Goal: Communication & Community: Answer question/provide support

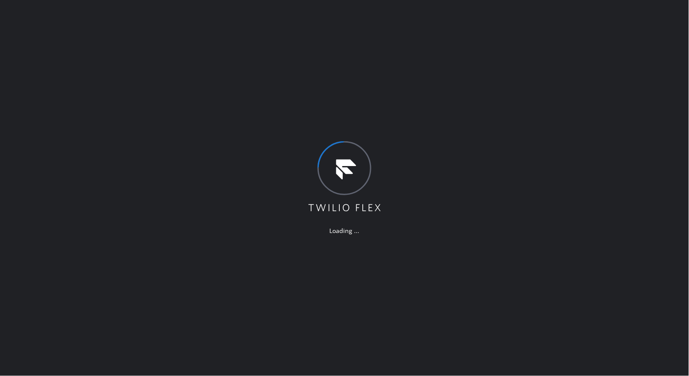
click at [197, 122] on div "Loading ..." at bounding box center [344, 188] width 689 height 376
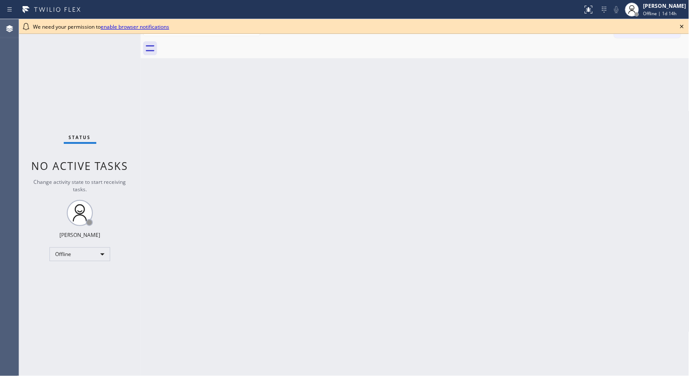
click at [387, 115] on div "Back to Dashboard Change Sender ID Customers Technicians Select a contact Outbo…" at bounding box center [415, 197] width 549 height 356
click at [685, 27] on icon at bounding box center [682, 26] width 10 height 10
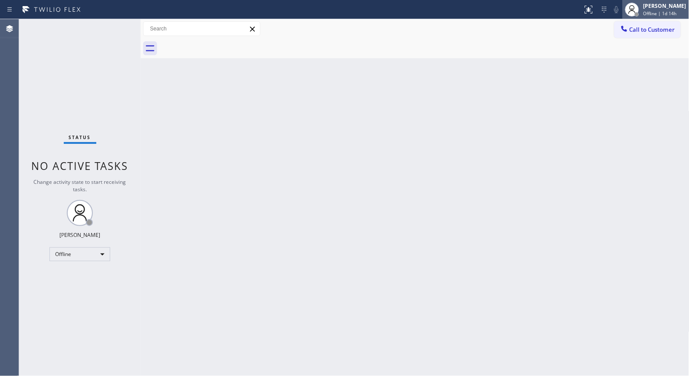
click at [669, 16] on span "Offline | 1d 14h" at bounding box center [660, 13] width 33 height 6
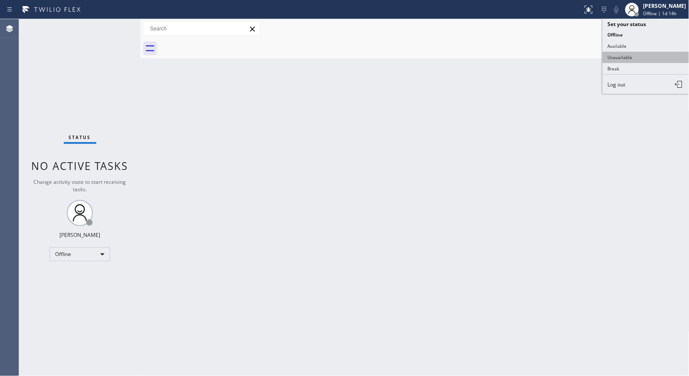
click at [634, 63] on button "Unavailable" at bounding box center [646, 57] width 87 height 11
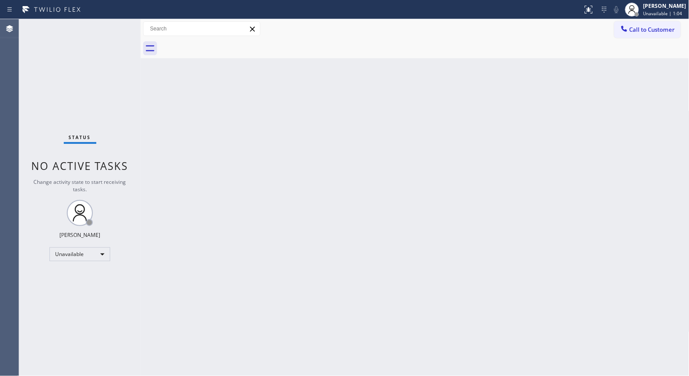
click at [249, 118] on div "Back to Dashboard Change Sender ID Customers Technicians Select a contact Outbo…" at bounding box center [415, 197] width 549 height 356
drag, startPoint x: 637, startPoint y: 33, endPoint x: 597, endPoint y: 37, distance: 40.2
click at [637, 33] on span "Call to Customer" at bounding box center [653, 30] width 46 height 8
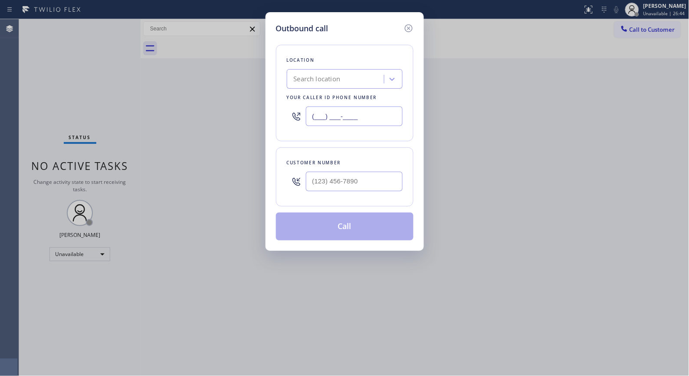
drag, startPoint x: 383, startPoint y: 110, endPoint x: 272, endPoint y: 0, distance: 155.7
click at [262, 84] on div "Outbound call Location Search location Your caller id phone number (___) ___-__…" at bounding box center [344, 188] width 689 height 376
paste input "805) 883-6154"
type input "(805) 883-6154"
drag, startPoint x: 361, startPoint y: 177, endPoint x: 297, endPoint y: 171, distance: 64.0
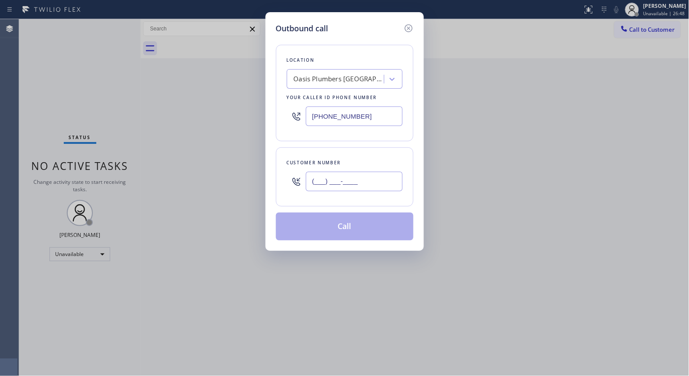
click at [297, 171] on div "(___) ___-____" at bounding box center [345, 181] width 116 height 28
paste input "626) 833-8772"
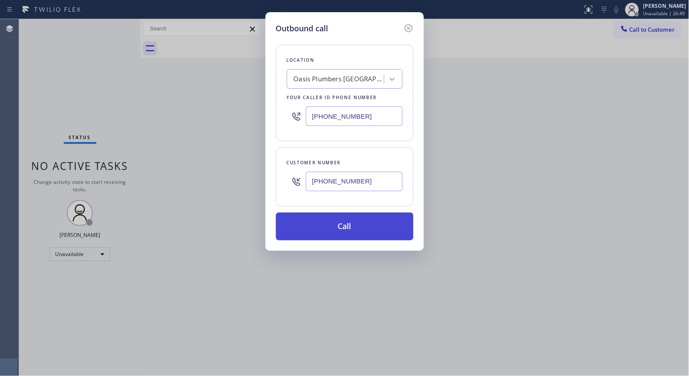
type input "(626) 833-8772"
click at [346, 224] on button "Call" at bounding box center [345, 226] width 138 height 28
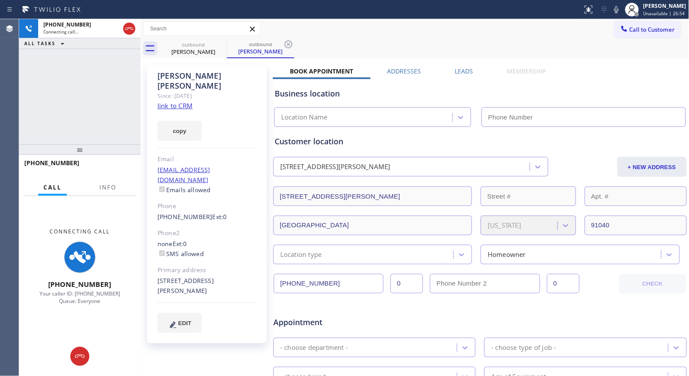
type input "(805) 883-6154"
drag, startPoint x: 155, startPoint y: 76, endPoint x: 231, endPoint y: 80, distance: 76.6
click at [231, 80] on div "Dave Kazarian Since: 20 may 2020 link to CRM copy Email davekaz33@gmail.com Ema…" at bounding box center [207, 204] width 120 height 278
click at [220, 96] on div "Dave Kazarian Since: 20 may 2020 link to CRM copy Email davekaz33@gmail.com Ema…" at bounding box center [207, 204] width 120 height 278
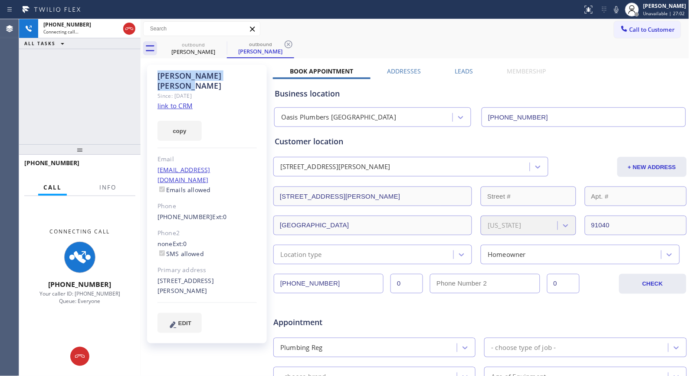
drag, startPoint x: 224, startPoint y: 74, endPoint x: 151, endPoint y: 74, distance: 73.8
click at [151, 74] on div "Dave Kazarian Since: 20 may 2020 link to CRM copy Email davekaz33@gmail.com Ema…" at bounding box center [207, 204] width 120 height 278
copy div "Dave Kazarian"
click at [289, 40] on icon at bounding box center [289, 44] width 10 height 10
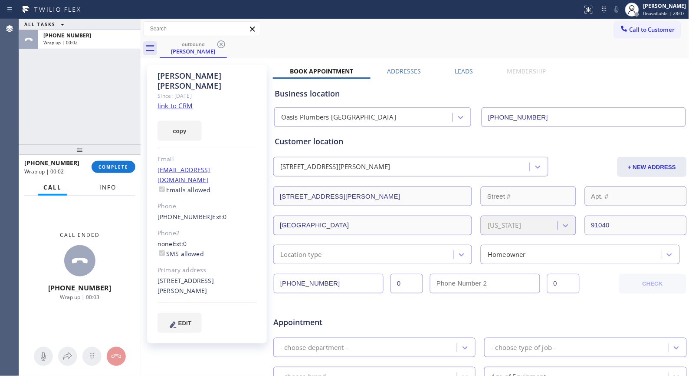
click at [109, 183] on span "Info" at bounding box center [107, 187] width 17 height 8
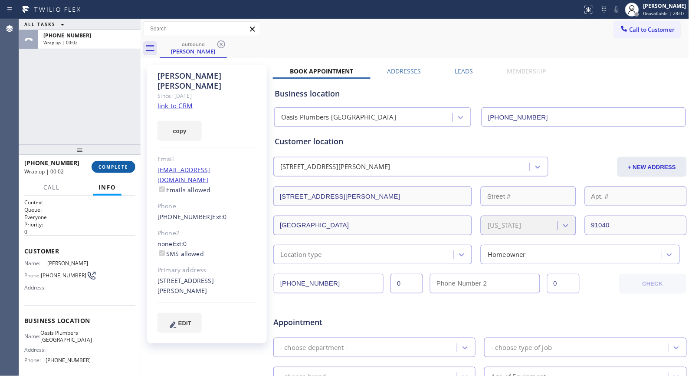
click at [116, 168] on span "COMPLETE" at bounding box center [114, 167] width 30 height 6
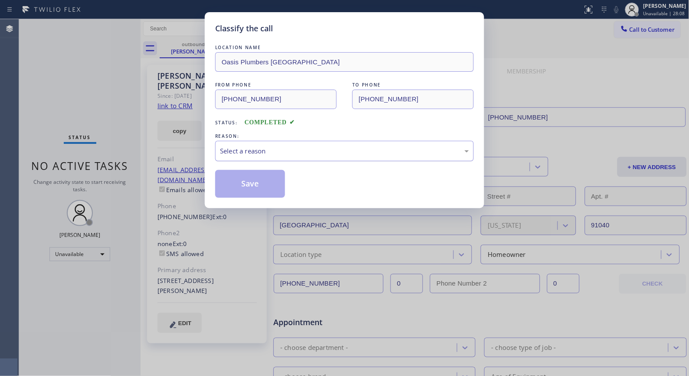
click at [302, 150] on div "Select a reason" at bounding box center [344, 151] width 249 height 10
click at [252, 183] on button "Save" at bounding box center [250, 184] width 70 height 28
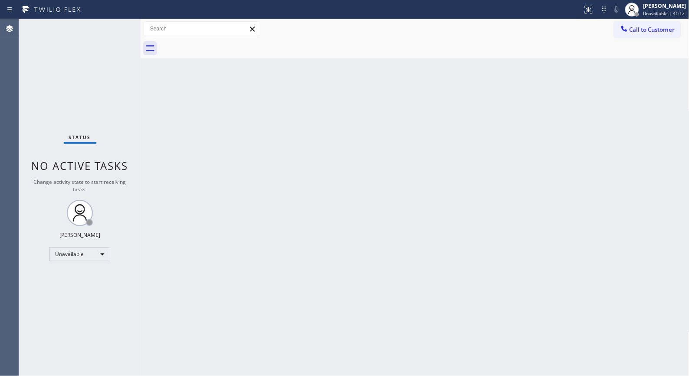
click at [343, 149] on div "Back to Dashboard Change Sender ID Customers Technicians Select a contact Outbo…" at bounding box center [415, 197] width 549 height 356
click at [333, 236] on div "Back to Dashboard Change Sender ID Customers Technicians Select a contact Outbo…" at bounding box center [415, 197] width 549 height 356
click at [292, 218] on div "Back to Dashboard Change Sender ID Customers Technicians Select a contact Outbo…" at bounding box center [415, 197] width 549 height 356
click at [298, 110] on div "Back to Dashboard Change Sender ID Customers Technicians Select a contact Outbo…" at bounding box center [415, 197] width 549 height 356
click at [655, 29] on span "Call to Customer" at bounding box center [653, 30] width 46 height 8
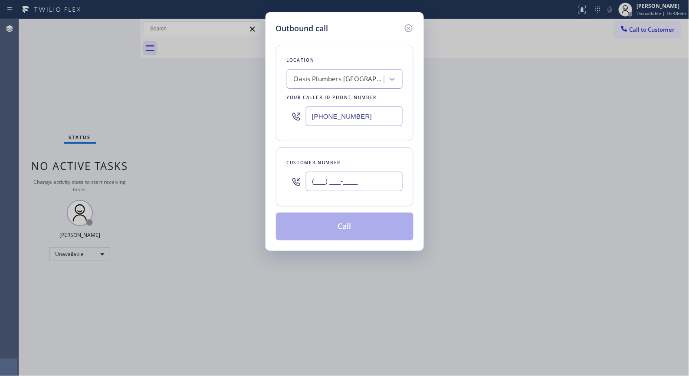
drag, startPoint x: 374, startPoint y: 178, endPoint x: 256, endPoint y: 152, distance: 120.6
click at [258, 155] on div "Outbound call Location Oasis Plumbers Thousand Oaks Your caller id phone number…" at bounding box center [344, 188] width 689 height 376
paste input "213) 500-7318"
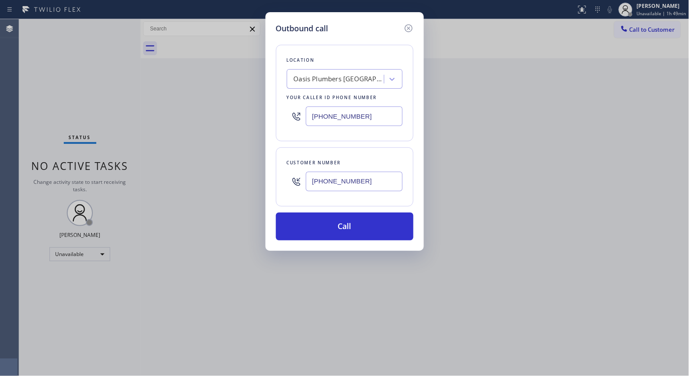
drag, startPoint x: 383, startPoint y: 185, endPoint x: 257, endPoint y: 171, distance: 127.5
click at [261, 174] on div "Outbound call Location Oasis Plumbers Thousand Oaks Your caller id phone number…" at bounding box center [344, 188] width 689 height 376
paste input "text"
type input "(213) 500-7318"
drag, startPoint x: 369, startPoint y: 114, endPoint x: 274, endPoint y: 105, distance: 95.1
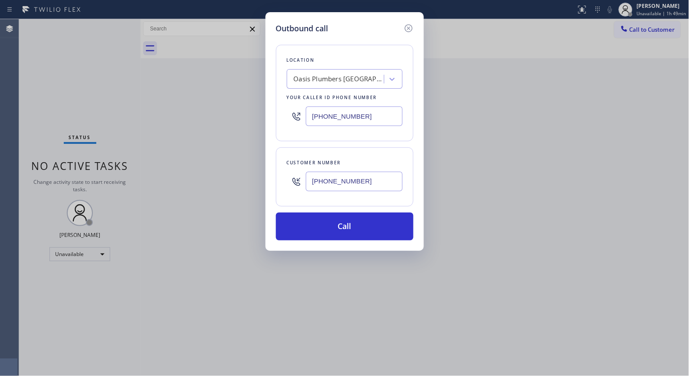
click at [275, 106] on div "Outbound call Location Oasis Plumbers Thousand Oaks Your caller id phone number…" at bounding box center [345, 131] width 158 height 238
paste input "18) 732-8552"
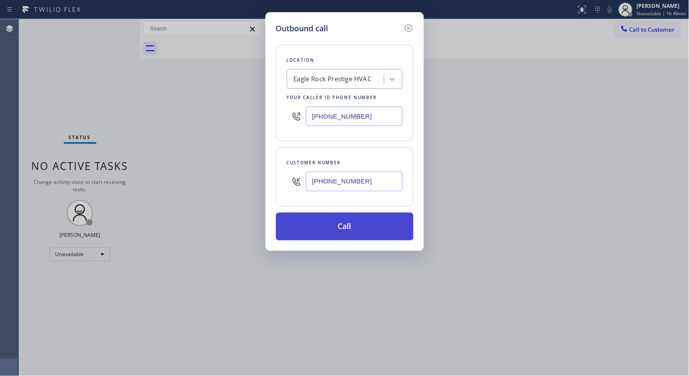
type input "(818) 732-8552"
click at [348, 227] on button "Call" at bounding box center [345, 226] width 138 height 28
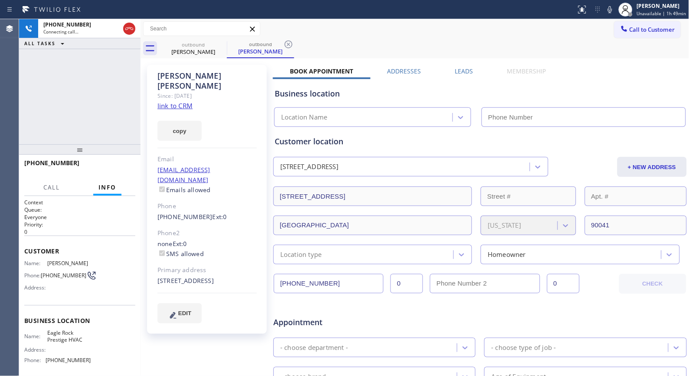
type input "(818) 732-8552"
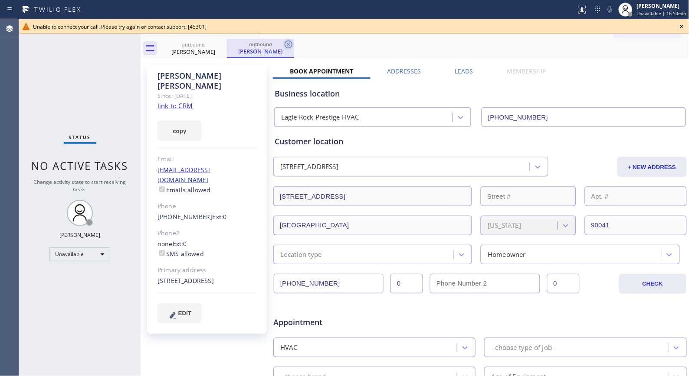
click at [285, 43] on icon at bounding box center [289, 44] width 8 height 8
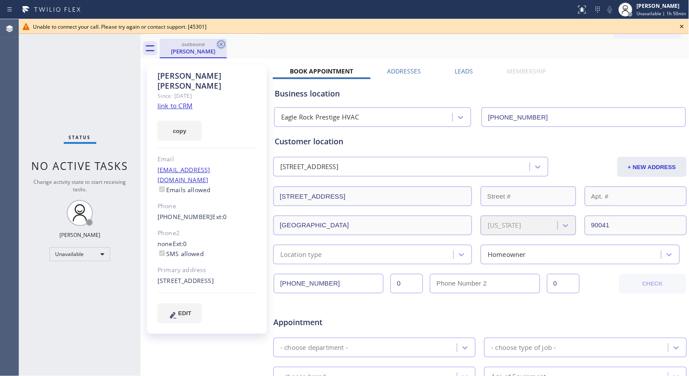
click at [218, 43] on icon at bounding box center [222, 44] width 8 height 8
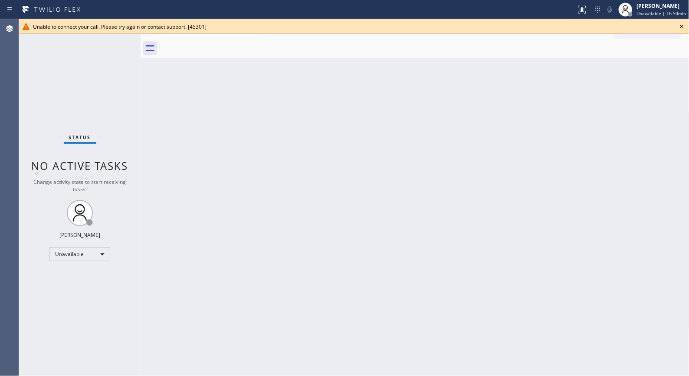
click at [681, 26] on icon at bounding box center [682, 26] width 10 height 10
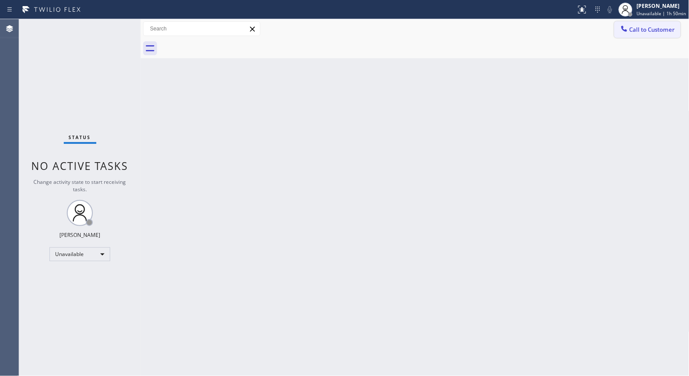
click at [660, 31] on span "Call to Customer" at bounding box center [653, 30] width 46 height 8
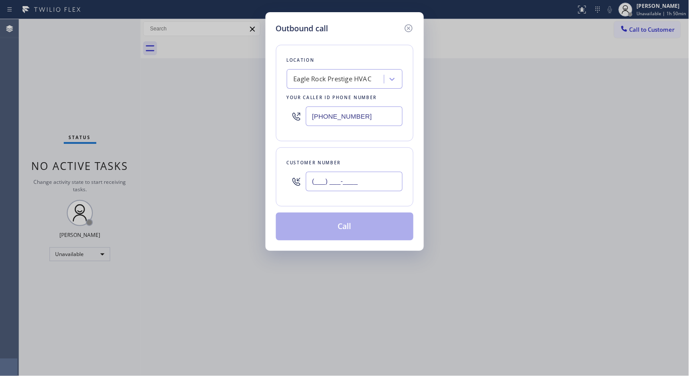
drag, startPoint x: 337, startPoint y: 172, endPoint x: 265, endPoint y: 158, distance: 73.4
click at [287, 163] on div "Customer number (___) ___-____" at bounding box center [345, 176] width 138 height 59
paste input "213) 500-7318"
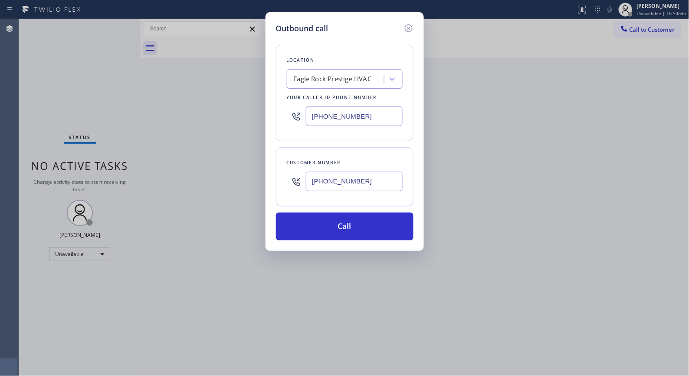
type input "(213) 500-7318"
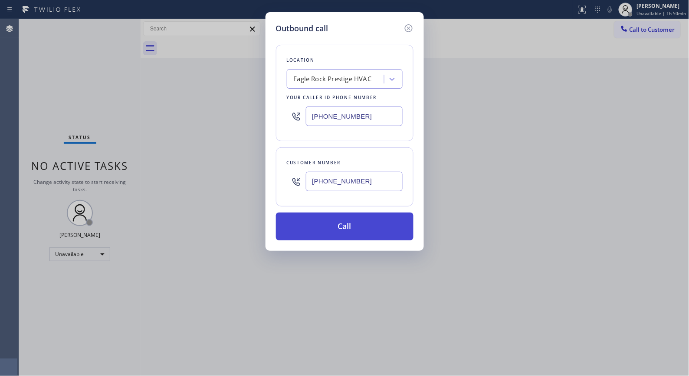
click at [354, 225] on button "Call" at bounding box center [345, 226] width 138 height 28
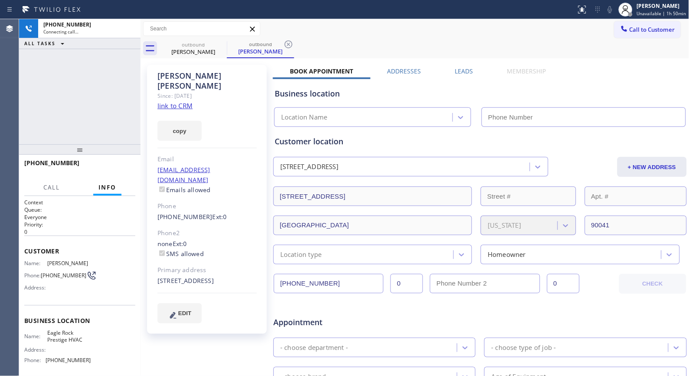
type input "(818) 732-8552"
click at [288, 46] on icon at bounding box center [289, 44] width 10 height 10
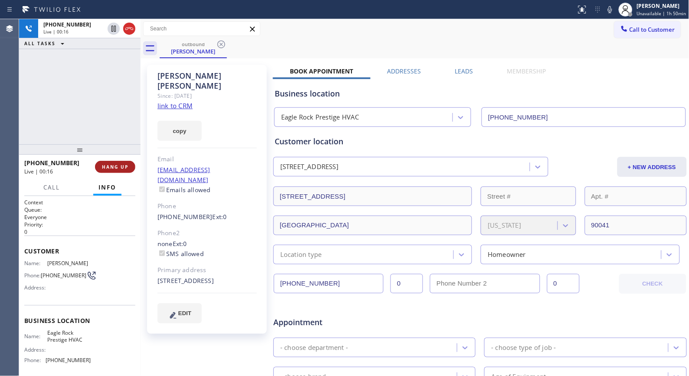
click at [116, 167] on span "HANG UP" at bounding box center [115, 167] width 26 height 6
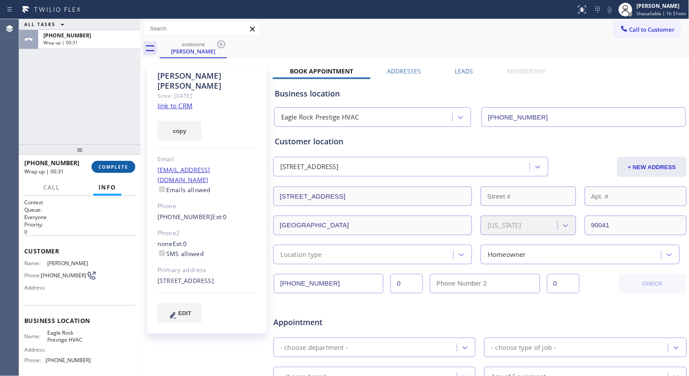
click at [115, 171] on button "COMPLETE" at bounding box center [114, 167] width 44 height 12
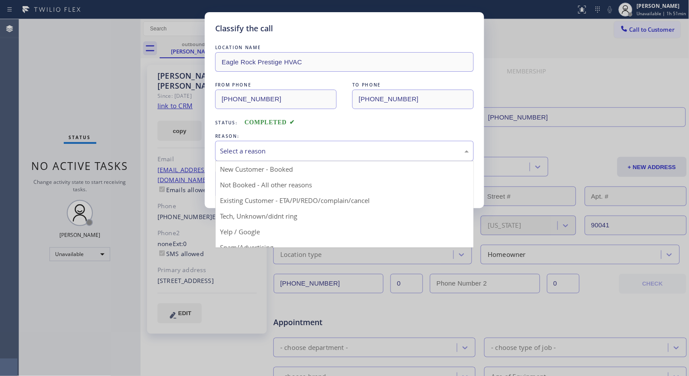
click at [367, 151] on div "Select a reason" at bounding box center [344, 151] width 249 height 10
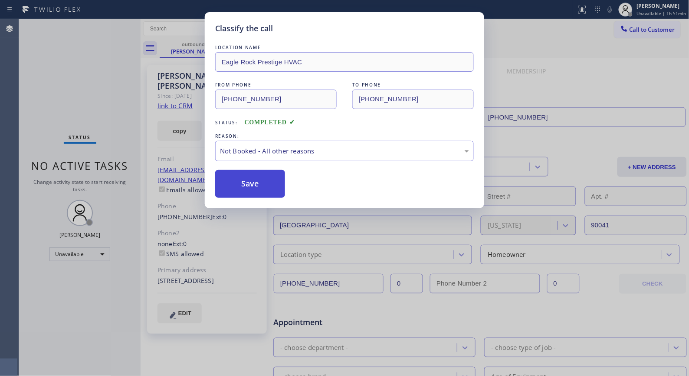
click at [252, 184] on button "Save" at bounding box center [250, 184] width 70 height 28
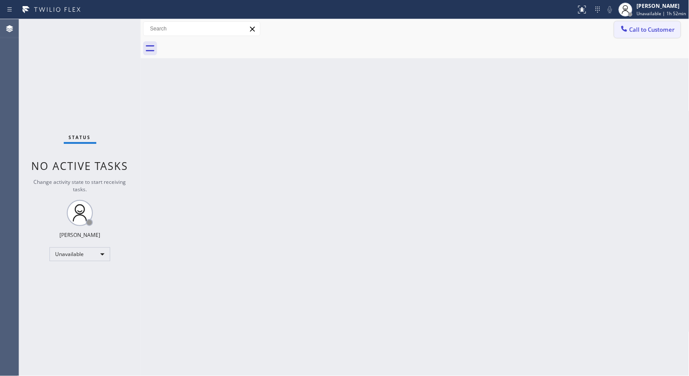
click at [628, 33] on icon at bounding box center [624, 28] width 9 height 9
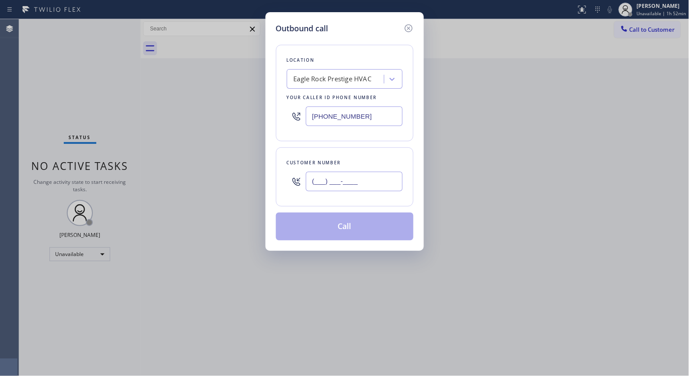
drag, startPoint x: 337, startPoint y: 181, endPoint x: 291, endPoint y: 170, distance: 47.4
click at [292, 171] on div "(___) ___-____" at bounding box center [345, 181] width 116 height 28
paste input "213) 500-7318"
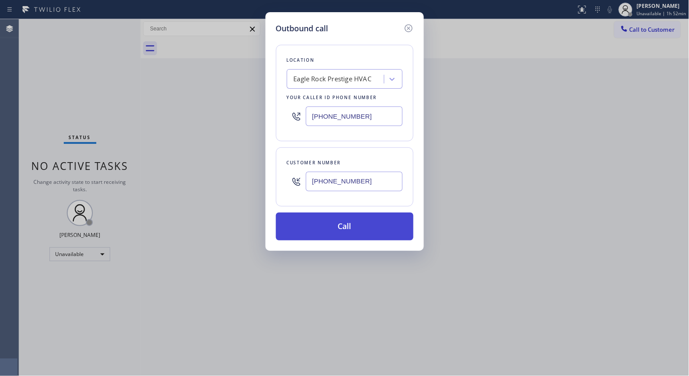
type input "(213) 500-7318"
click at [380, 228] on button "Call" at bounding box center [345, 226] width 138 height 28
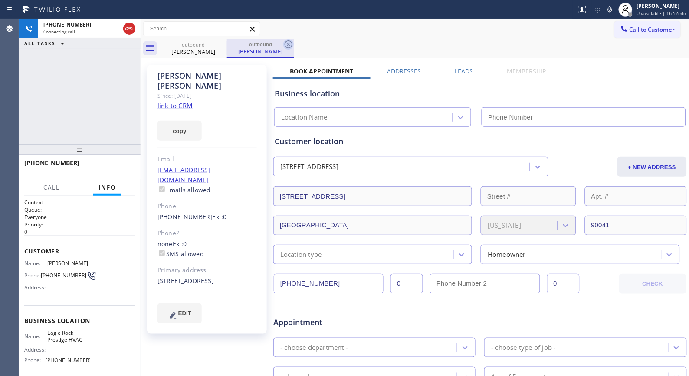
click at [293, 45] on icon at bounding box center [289, 44] width 10 height 10
type input "(818) 732-8552"
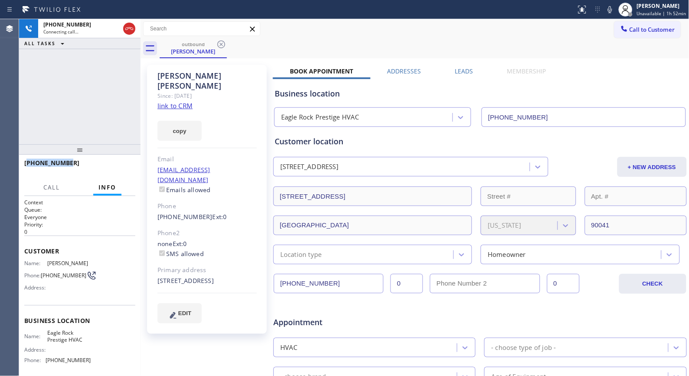
drag, startPoint x: 71, startPoint y: 162, endPoint x: 28, endPoint y: 146, distance: 46.3
click at [26, 159] on div "+12135007318" at bounding box center [76, 162] width 105 height 8
click at [73, 163] on div "+12135007318" at bounding box center [76, 162] width 105 height 8
drag, startPoint x: 77, startPoint y: 163, endPoint x: 25, endPoint y: 164, distance: 52.5
click at [25, 164] on div "+12135007318" at bounding box center [76, 162] width 105 height 8
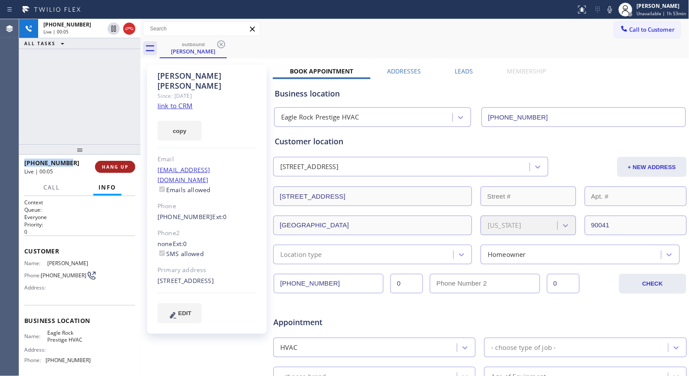
click at [107, 171] on button "HANG UP" at bounding box center [115, 167] width 40 height 12
click at [73, 167] on div "+12135007318 Live | 00:05" at bounding box center [59, 166] width 71 height 23
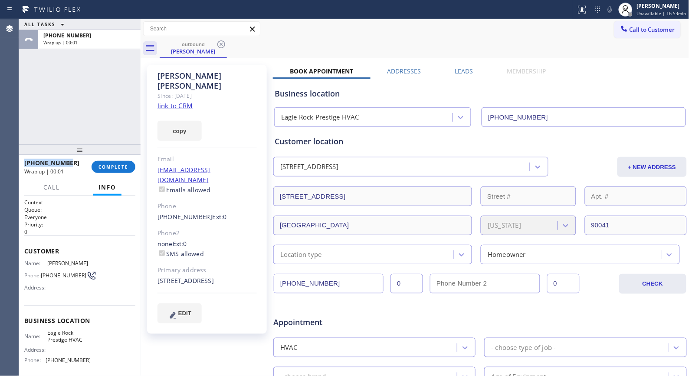
copy span "+12135007318"
drag, startPoint x: 70, startPoint y: 163, endPoint x: 7, endPoint y: 154, distance: 64.5
click at [20, 158] on div "+12135007318 Wrap up | 00:01 COMPLETE" at bounding box center [80, 167] width 122 height 24
click at [417, 35] on div "Call to Customer Outbound call Location Eagle Rock Prestige HVAC Your caller id…" at bounding box center [415, 28] width 549 height 15
drag, startPoint x: 64, startPoint y: 161, endPoint x: 20, endPoint y: 159, distance: 44.8
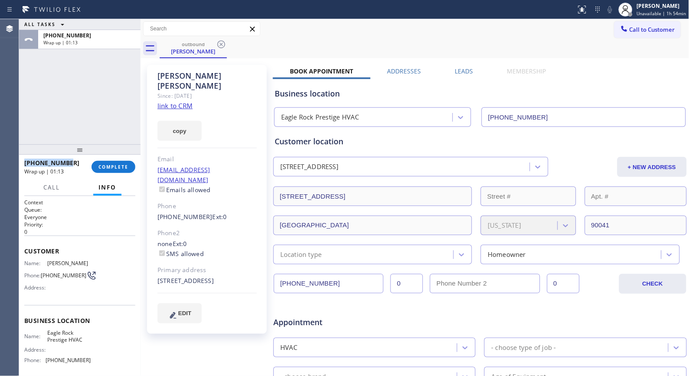
click at [20, 159] on div "+12135007318 Wrap up | 01:13 COMPLETE" at bounding box center [80, 167] width 122 height 24
copy span "+12135007318"
click at [291, 40] on div "outbound Teresa Anton" at bounding box center [425, 49] width 530 height 20
drag, startPoint x: 119, startPoint y: 167, endPoint x: 99, endPoint y: -62, distance: 229.7
click at [99, 0] on html "Status report No issues detected If you experience an issue, please download th…" at bounding box center [344, 188] width 689 height 376
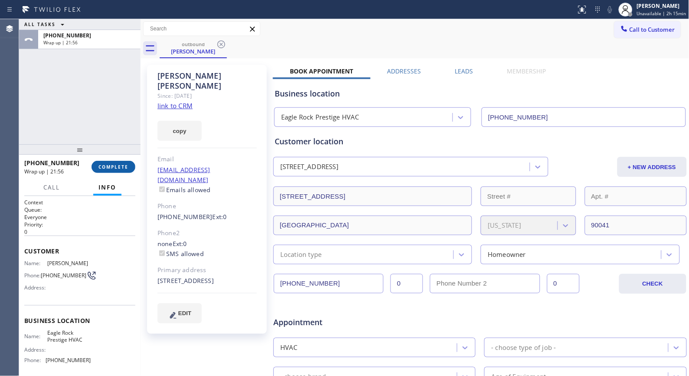
click at [114, 171] on button "COMPLETE" at bounding box center [114, 167] width 44 height 12
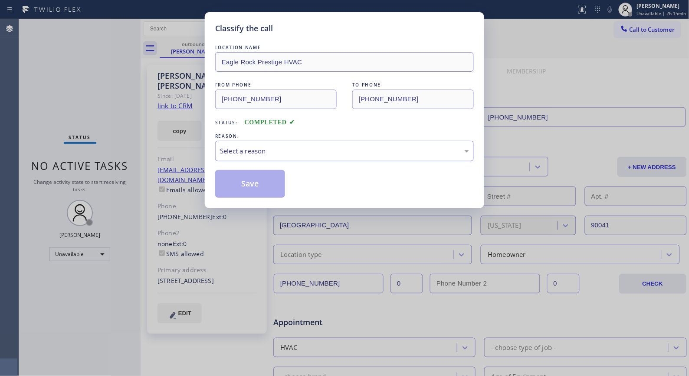
drag, startPoint x: 311, startPoint y: 153, endPoint x: 297, endPoint y: 159, distance: 15.6
click at [309, 153] on div "Select a reason" at bounding box center [344, 151] width 249 height 10
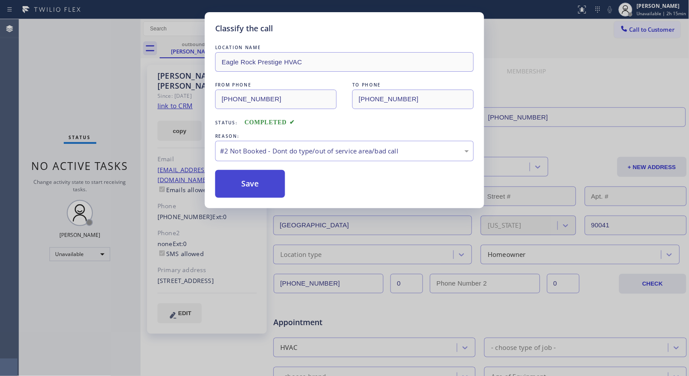
click at [264, 188] on button "Save" at bounding box center [250, 184] width 70 height 28
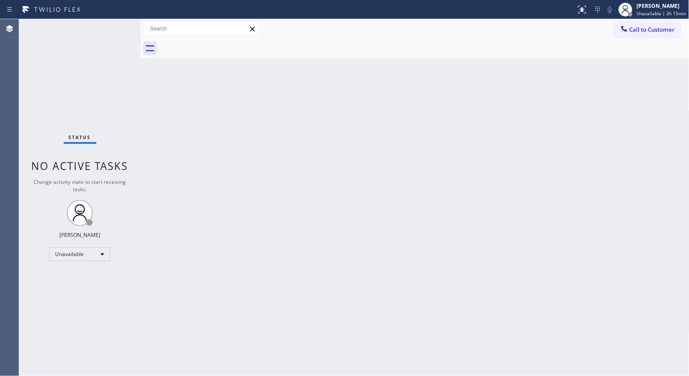
click at [348, 153] on div "Back to Dashboard Change Sender ID Customers Technicians Select a contact Outbo…" at bounding box center [415, 197] width 549 height 356
drag, startPoint x: 514, startPoint y: 251, endPoint x: 480, endPoint y: 237, distance: 37.3
click at [514, 248] on div "Back to Dashboard Change Sender ID Customers Technicians Select a contact Outbo…" at bounding box center [415, 197] width 549 height 356
click at [662, 11] on span "Unavailable | 2h 30min" at bounding box center [661, 13] width 49 height 6
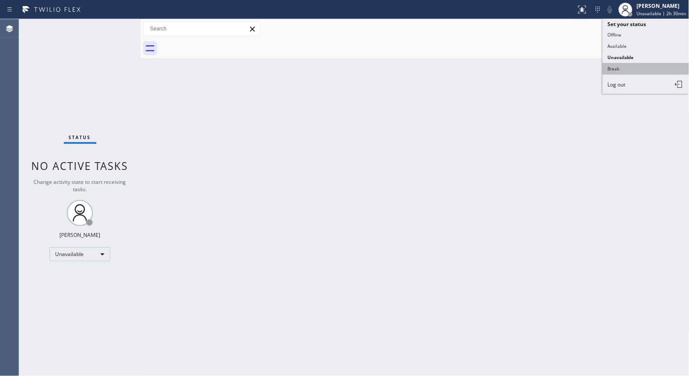
click at [610, 67] on button "Break" at bounding box center [646, 68] width 87 height 11
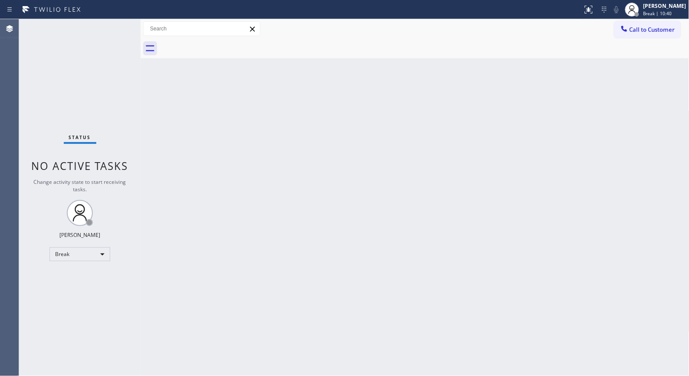
click at [290, 102] on div "Back to Dashboard Change Sender ID Customers Technicians Select a contact Outbo…" at bounding box center [415, 197] width 549 height 356
click at [305, 168] on div "Back to Dashboard Change Sender ID Customers Technicians Select a contact Outbo…" at bounding box center [415, 197] width 549 height 356
click at [656, 5] on div "Donna Arcenal" at bounding box center [665, 5] width 43 height 7
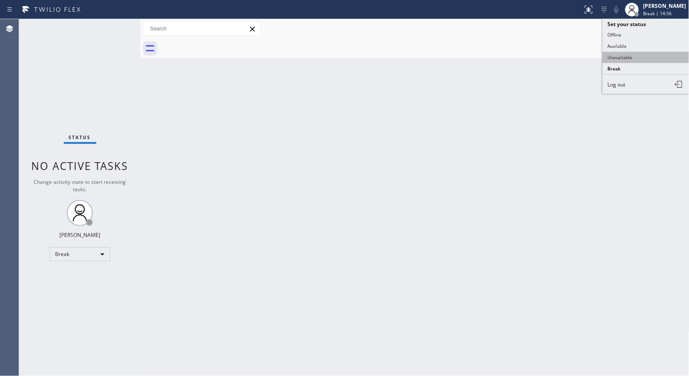
click at [623, 59] on button "Unavailable" at bounding box center [646, 57] width 87 height 11
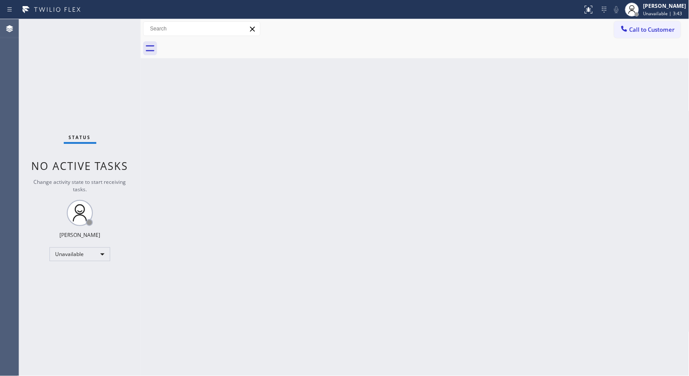
click at [445, 166] on div "Back to Dashboard Change Sender ID Customers Technicians Select a contact Outbo…" at bounding box center [415, 197] width 549 height 356
drag, startPoint x: 636, startPoint y: 33, endPoint x: 583, endPoint y: 35, distance: 53.0
click at [632, 33] on button "Call to Customer" at bounding box center [648, 29] width 66 height 16
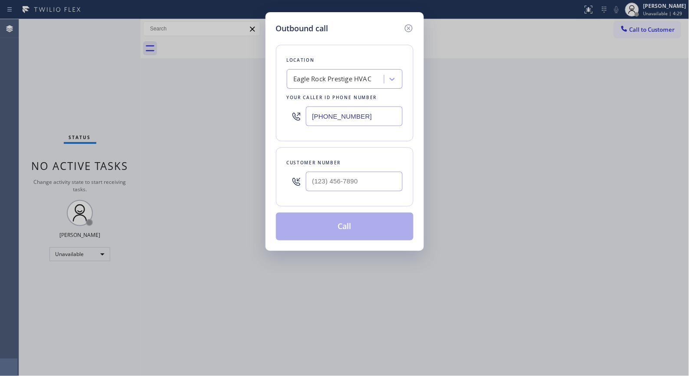
drag, startPoint x: 375, startPoint y: 109, endPoint x: 248, endPoint y: 59, distance: 136.1
click at [259, 97] on div "Outbound call Location Eagle Rock Prestige HVAC Your caller id phone number (81…" at bounding box center [344, 188] width 689 height 376
paste input "206) 569-4206"
type input "(206) 569-4206"
drag, startPoint x: 373, startPoint y: 179, endPoint x: 270, endPoint y: 171, distance: 103.2
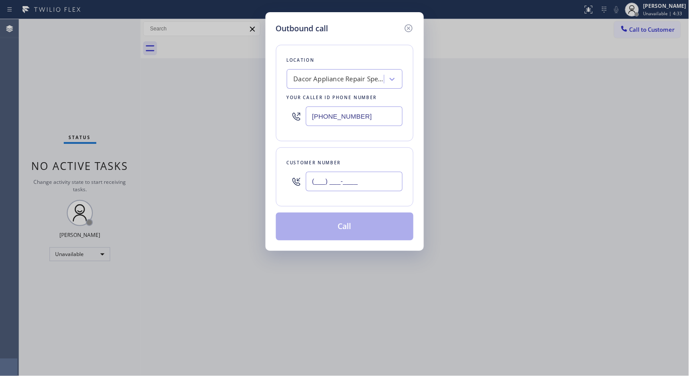
click at [276, 179] on div "Customer number (___) ___-____" at bounding box center [345, 176] width 138 height 59
paste input "714) 955-2100"
type input "(714) 955-2100"
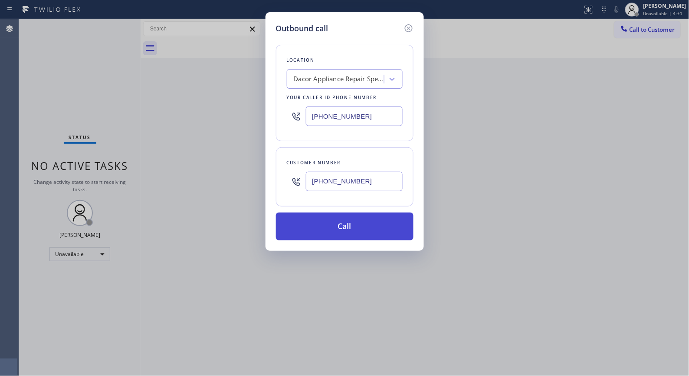
click at [367, 231] on button "Call" at bounding box center [345, 226] width 138 height 28
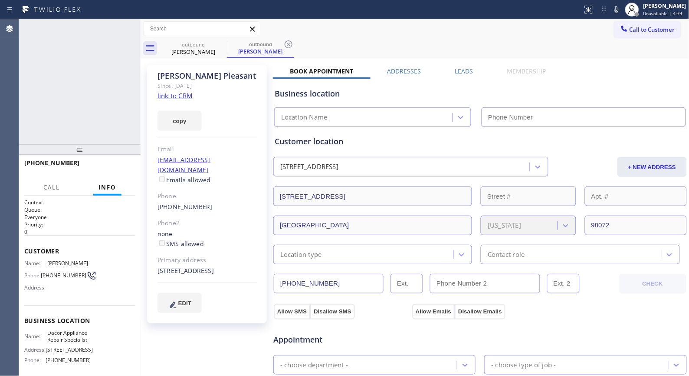
type input "(206) 569-4206"
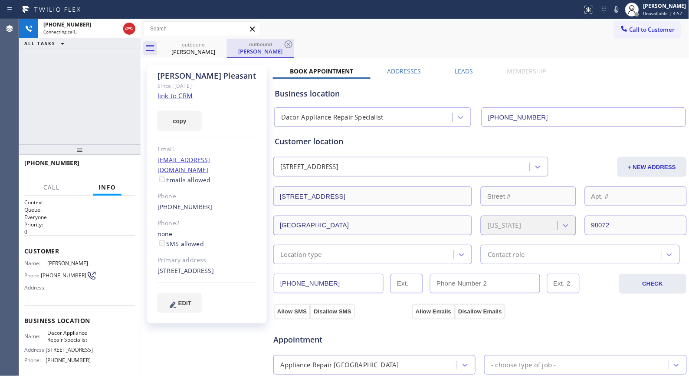
click at [283, 42] on div "outbound" at bounding box center [261, 44] width 66 height 7
click at [287, 43] on icon at bounding box center [289, 44] width 10 height 10
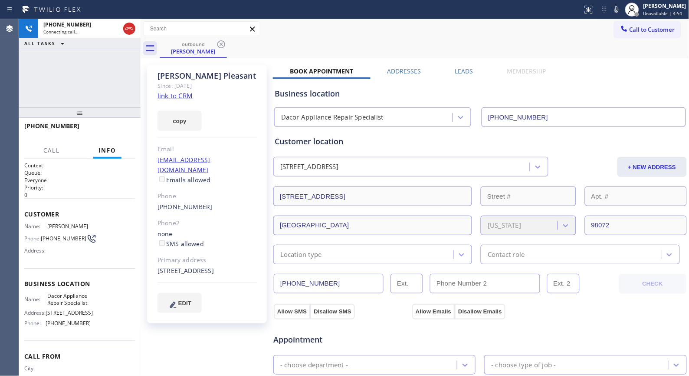
drag, startPoint x: 90, startPoint y: 152, endPoint x: 85, endPoint y: 115, distance: 37.3
click at [85, 115] on div at bounding box center [80, 112] width 122 height 10
click at [326, 50] on div "outbound Meredith Pleasant" at bounding box center [425, 49] width 530 height 20
click at [618, 11] on icon at bounding box center [617, 9] width 10 height 10
click at [621, 11] on icon at bounding box center [617, 9] width 10 height 10
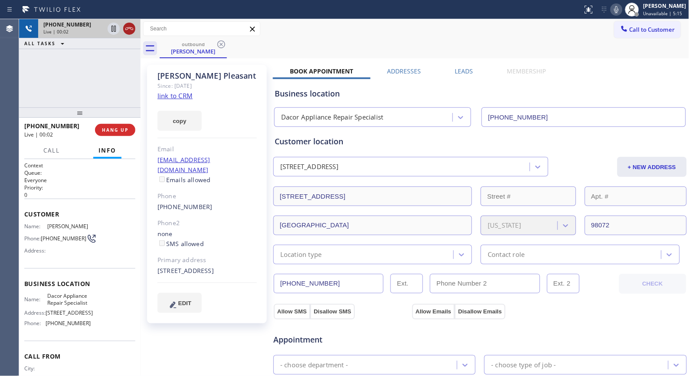
click at [134, 30] on icon at bounding box center [129, 28] width 10 height 10
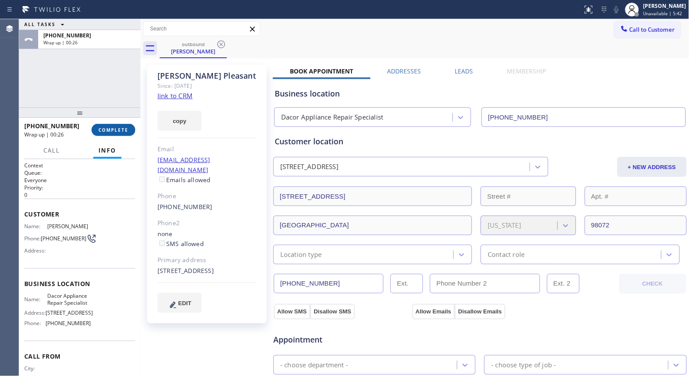
click at [111, 125] on button "COMPLETE" at bounding box center [114, 130] width 44 height 12
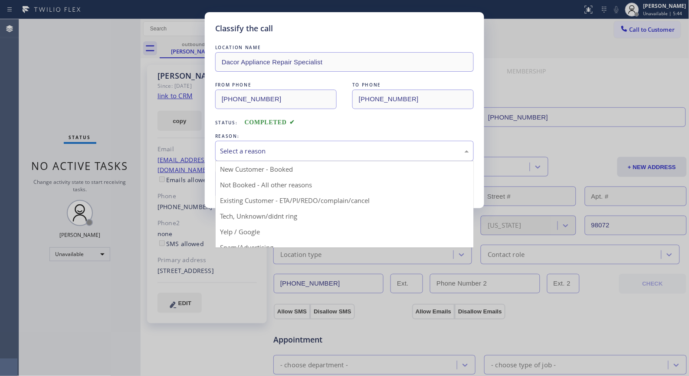
click at [317, 160] on div "Select a reason" at bounding box center [344, 151] width 259 height 20
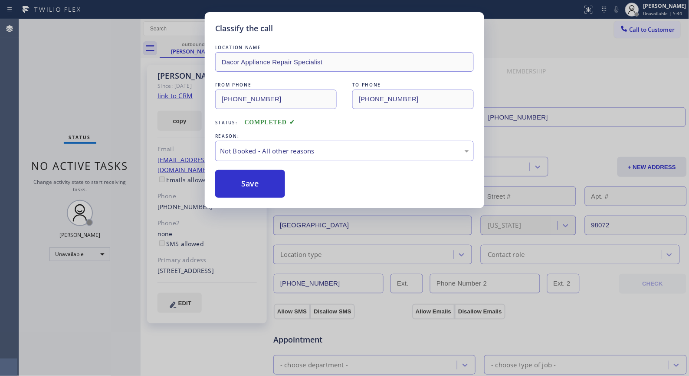
click at [277, 180] on button "Save" at bounding box center [250, 184] width 70 height 28
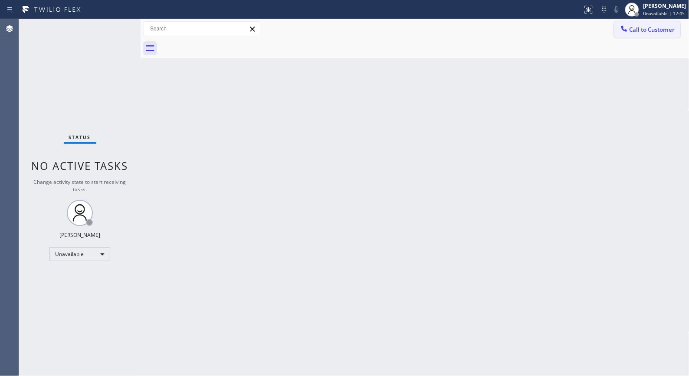
click at [655, 30] on span "Call to Customer" at bounding box center [653, 30] width 46 height 8
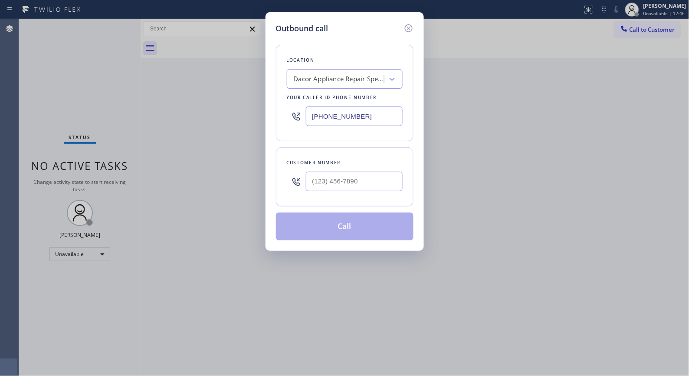
drag, startPoint x: 379, startPoint y: 114, endPoint x: 279, endPoint y: 79, distance: 106.3
click at [280, 109] on div "Location Dacor Appliance Repair Specialist Your caller id phone number (206) 56…" at bounding box center [345, 93] width 138 height 96
paste input "917) 935-43"
type input "(206) 569-4206"
drag, startPoint x: 309, startPoint y: 174, endPoint x: 254, endPoint y: 148, distance: 60.2
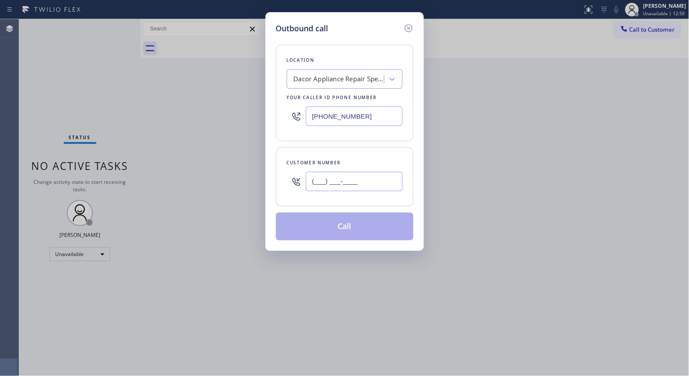
click at [274, 171] on div "Outbound call Location Dacor Appliance Repair Specialist Your caller id phone n…" at bounding box center [345, 131] width 158 height 238
paste input "917) 650-1302"
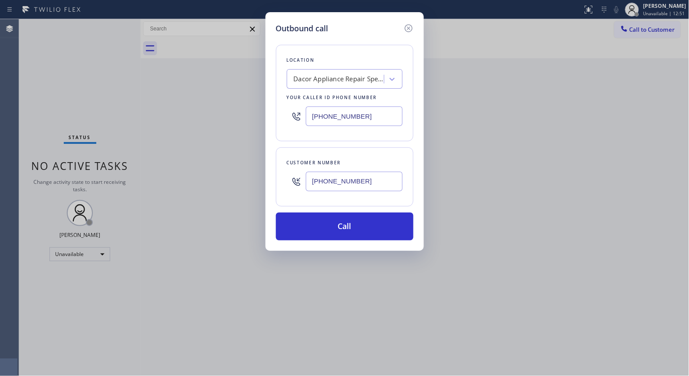
type input "(917) 650-1302"
drag, startPoint x: 293, startPoint y: 114, endPoint x: 247, endPoint y: 79, distance: 57.9
click at [267, 106] on div "Outbound call Location Dacor Appliance Repair Specialist Your caller id phone n…" at bounding box center [345, 131] width 158 height 238
paste input "917) 935-4352"
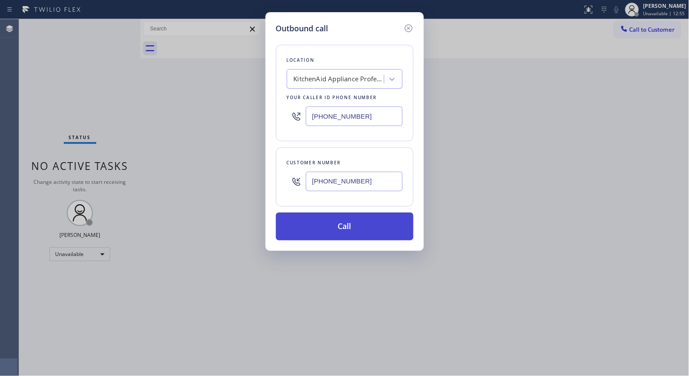
type input "(917) 935-4352"
click at [367, 236] on button "Call" at bounding box center [345, 226] width 138 height 28
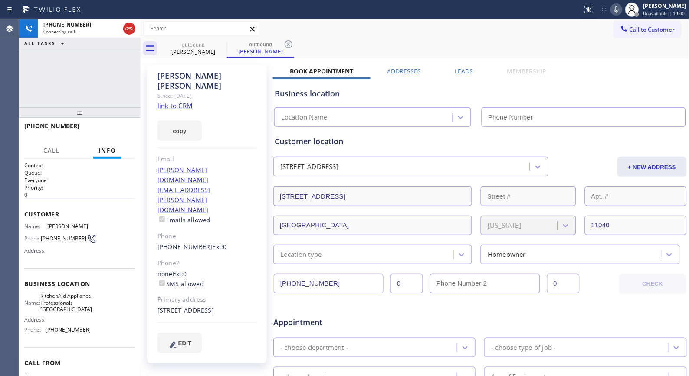
type input "(917) 935-4352"
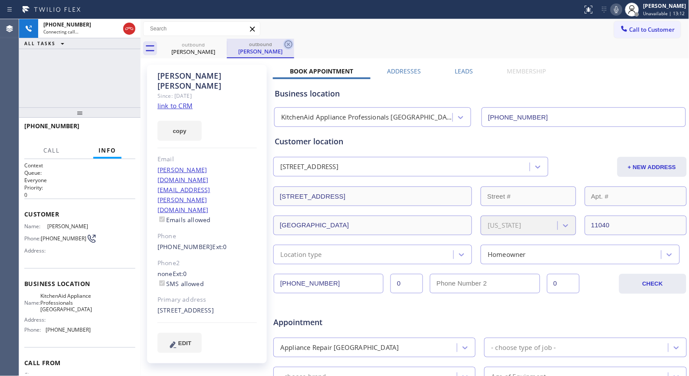
click at [288, 42] on icon at bounding box center [289, 44] width 10 height 10
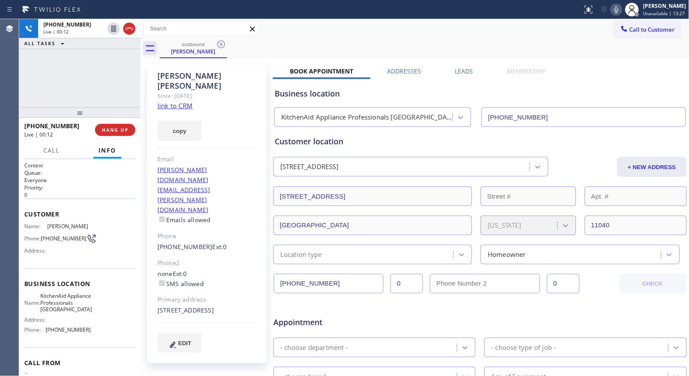
click at [622, 10] on icon at bounding box center [617, 9] width 10 height 10
click at [619, 12] on icon at bounding box center [617, 9] width 10 height 10
click at [379, 46] on div "outbound Anthony Chen" at bounding box center [425, 49] width 530 height 20
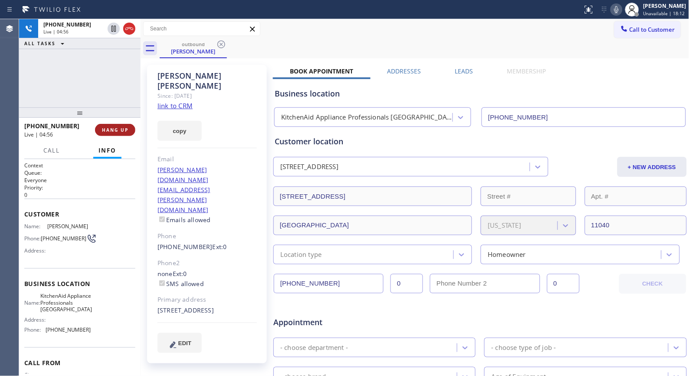
click at [119, 131] on span "HANG UP" at bounding box center [115, 130] width 26 height 6
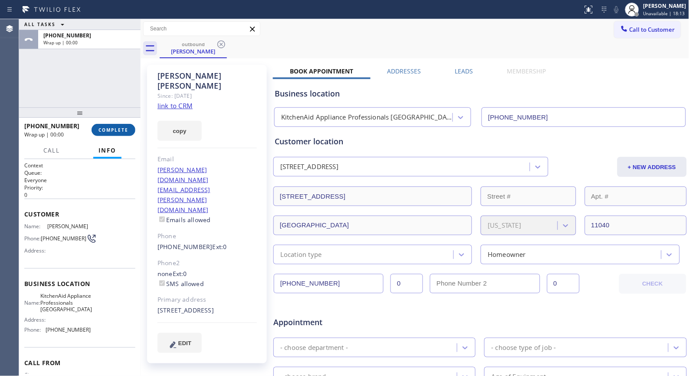
click at [119, 130] on span "COMPLETE" at bounding box center [114, 130] width 30 height 6
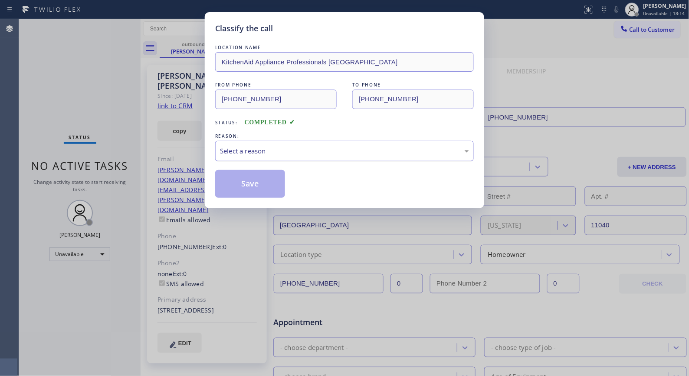
click at [339, 146] on div "Select a reason" at bounding box center [344, 151] width 249 height 10
click at [252, 191] on button "Save" at bounding box center [250, 184] width 70 height 28
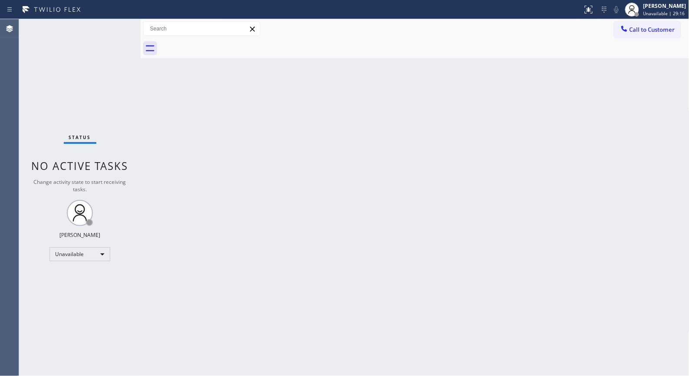
drag, startPoint x: 648, startPoint y: 33, endPoint x: 353, endPoint y: 97, distance: 301.3
click at [647, 33] on span "Call to Customer" at bounding box center [653, 30] width 46 height 8
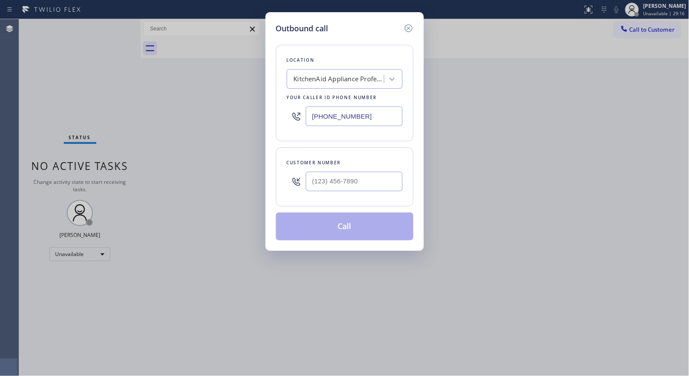
drag, startPoint x: 394, startPoint y: 115, endPoint x: 255, endPoint y: 1, distance: 179.8
click at [267, 79] on div "Outbound call Location KitchenAid Appliance Professionals New Hyde Park Your ca…" at bounding box center [345, 131] width 158 height 238
paste input "text"
type input "(917) 935-4352"
drag, startPoint x: 346, startPoint y: 181, endPoint x: 229, endPoint y: 150, distance: 120.8
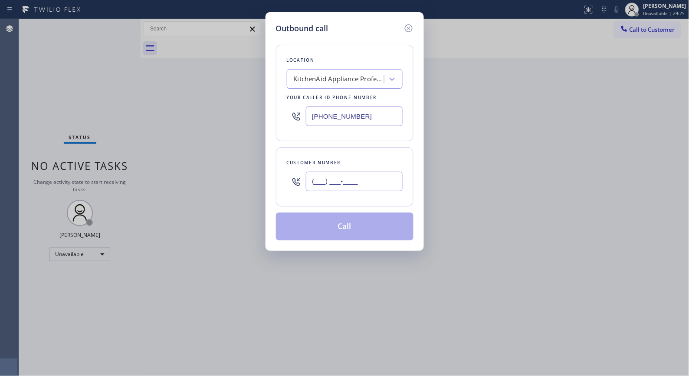
click at [244, 177] on div "Outbound call Location KitchenAid Appliance Professionals New Hyde Park Your ca…" at bounding box center [344, 188] width 689 height 376
paste input "516) 610-8096"
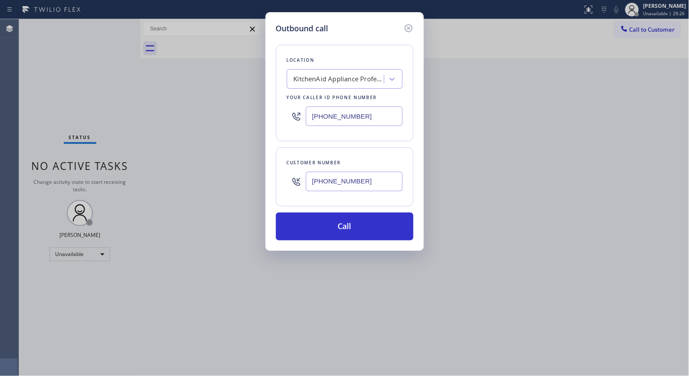
type input "(516) 610-8096"
click at [346, 241] on div "Outbound call Location KitchenAid Appliance Professionals New Hyde Park Your ca…" at bounding box center [345, 131] width 158 height 238
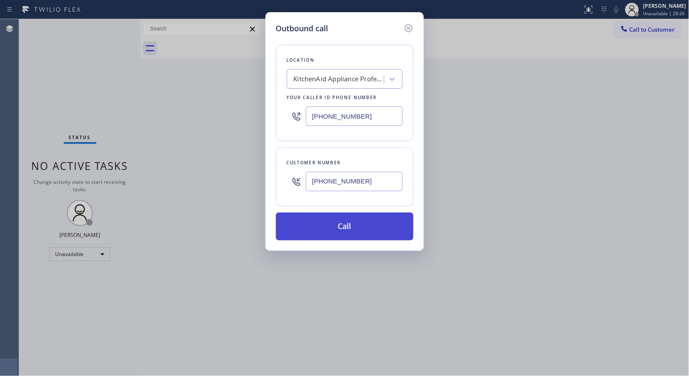
click at [352, 227] on button "Call" at bounding box center [345, 226] width 138 height 28
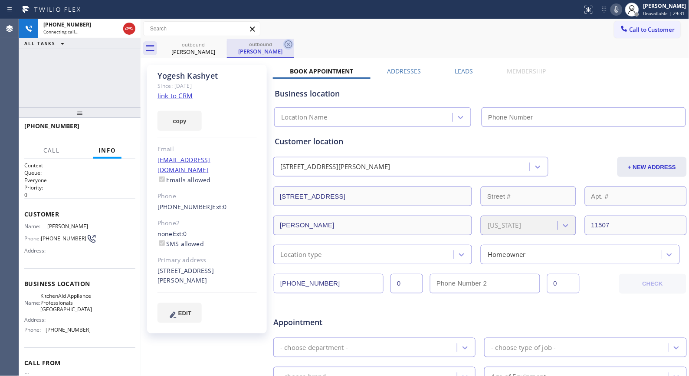
click at [291, 45] on icon at bounding box center [289, 44] width 10 height 10
type input "(917) 935-4352"
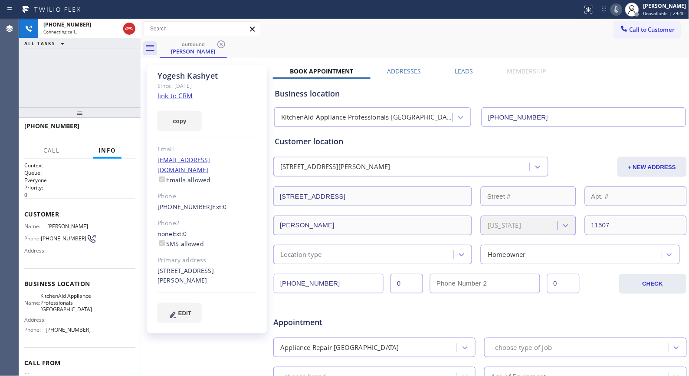
click at [100, 84] on div "+15166108096 Connecting call… ALL TASKS ALL TASKS ACTIVE TASKS TASKS IN WRAP UP" at bounding box center [80, 63] width 122 height 88
drag, startPoint x: 83, startPoint y: 115, endPoint x: 82, endPoint y: 61, distance: 54.7
click at [82, 61] on div "+15166108096 Connecting call… ALL TASKS ALL TASKS ACTIVE TASKS TASKS IN WRAP UP…" at bounding box center [80, 197] width 122 height 356
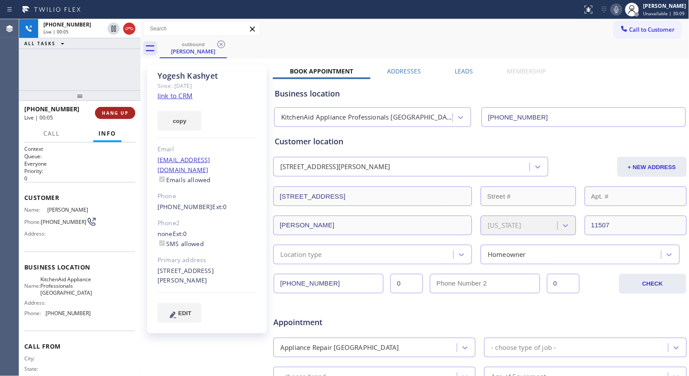
click at [119, 111] on span "HANG UP" at bounding box center [115, 113] width 26 height 6
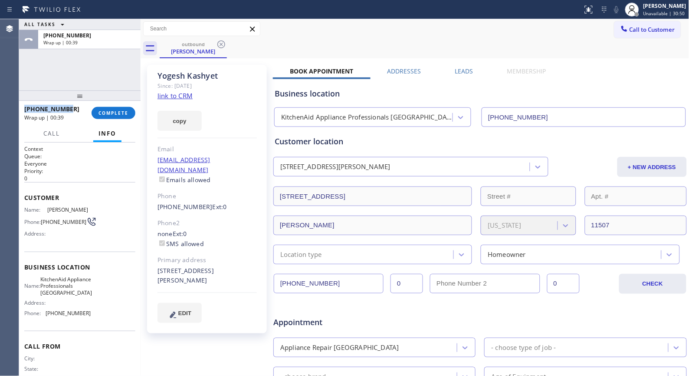
drag, startPoint x: 74, startPoint y: 105, endPoint x: 22, endPoint y: 106, distance: 52.1
click at [22, 106] on div "+15166108096 Wrap up | 00:39 COMPLETE" at bounding box center [80, 113] width 122 height 24
copy span "+15166108096"
click at [69, 106] on div "+15166108096" at bounding box center [54, 109] width 61 height 8
copy span "5166108096"
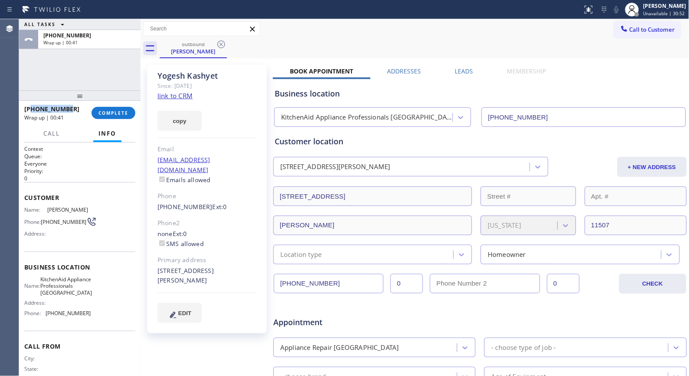
drag, startPoint x: 73, startPoint y: 109, endPoint x: 31, endPoint y: 108, distance: 41.3
click at [31, 108] on div "+15166108096" at bounding box center [54, 109] width 61 height 8
click at [107, 115] on span "COMPLETE" at bounding box center [114, 113] width 30 height 6
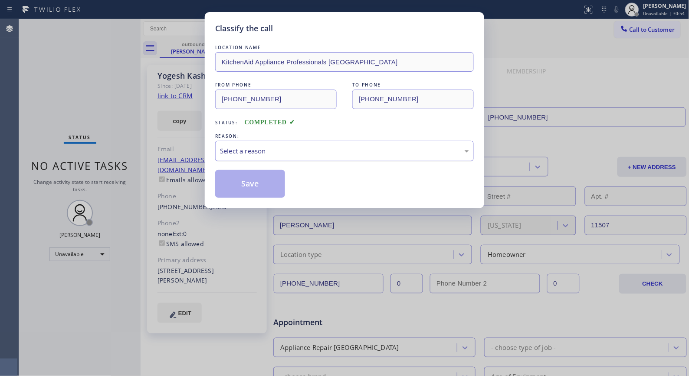
click at [318, 151] on div "Select a reason" at bounding box center [344, 151] width 249 height 10
click at [265, 181] on button "Save" at bounding box center [250, 184] width 70 height 28
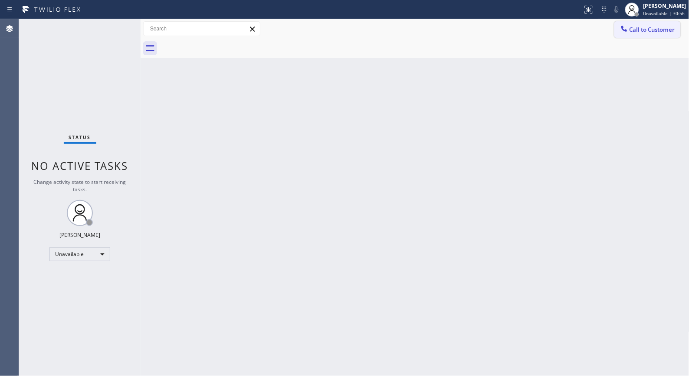
click at [660, 29] on span "Call to Customer" at bounding box center [653, 30] width 46 height 8
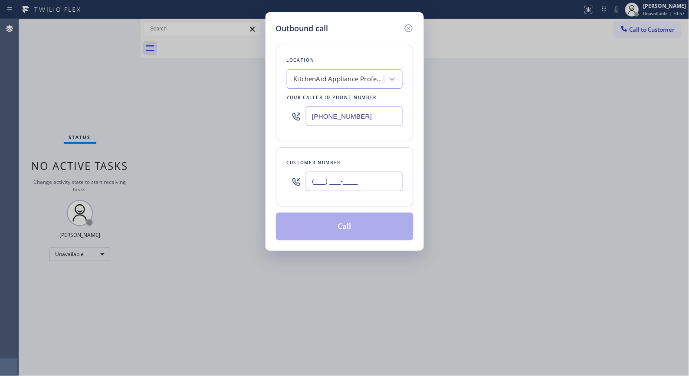
drag, startPoint x: 341, startPoint y: 181, endPoint x: 263, endPoint y: 171, distance: 78.8
click at [267, 175] on div "Outbound call Location KitchenAid Appliance Professionals New Hyde Park Your ca…" at bounding box center [345, 131] width 158 height 238
paste input "516) 610-8096"
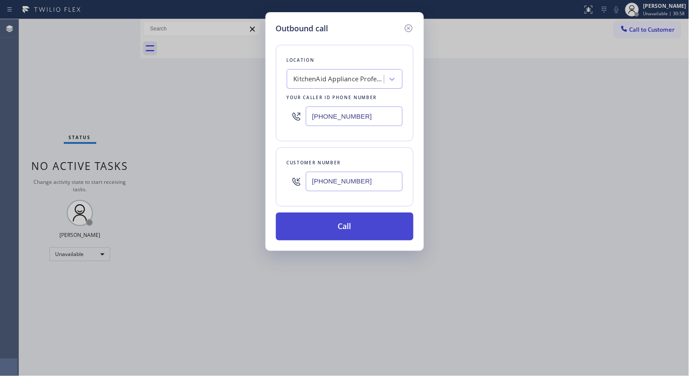
type input "(516) 610-8096"
click at [353, 228] on button "Call" at bounding box center [345, 226] width 138 height 28
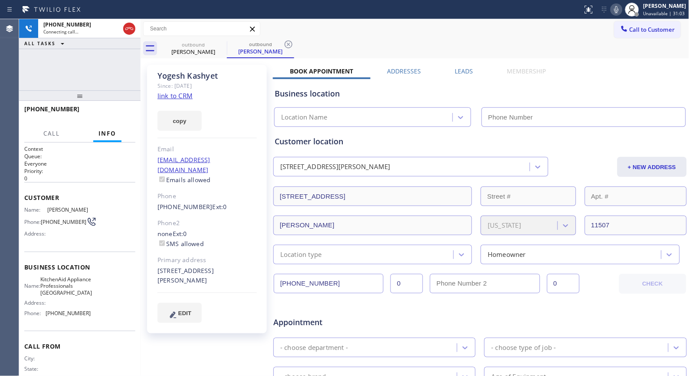
type input "(917) 935-4352"
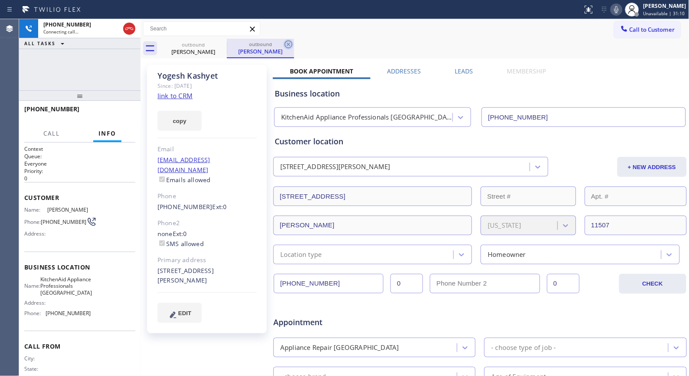
click at [288, 44] on icon at bounding box center [289, 44] width 10 height 10
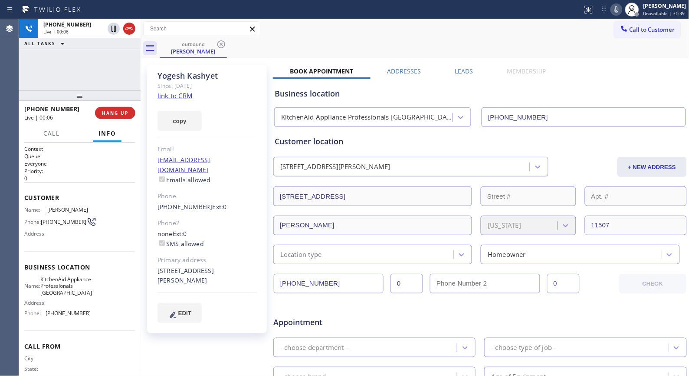
click at [314, 37] on div "Call to Customer Outbound call Location KitchenAid Appliance Professionals New …" at bounding box center [415, 29] width 549 height 20
click at [620, 10] on icon at bounding box center [617, 9] width 10 height 10
drag, startPoint x: 620, startPoint y: 10, endPoint x: 587, endPoint y: 1, distance: 34.2
click at [598, 2] on div "Status report No issues detected If you experience an issue, please download th…" at bounding box center [635, 9] width 110 height 19
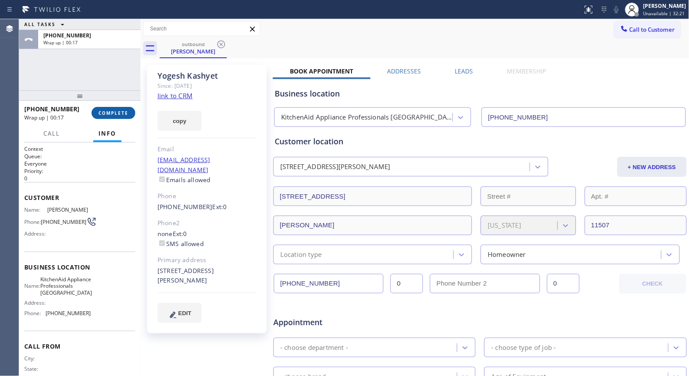
click at [124, 113] on span "COMPLETE" at bounding box center [114, 113] width 30 height 6
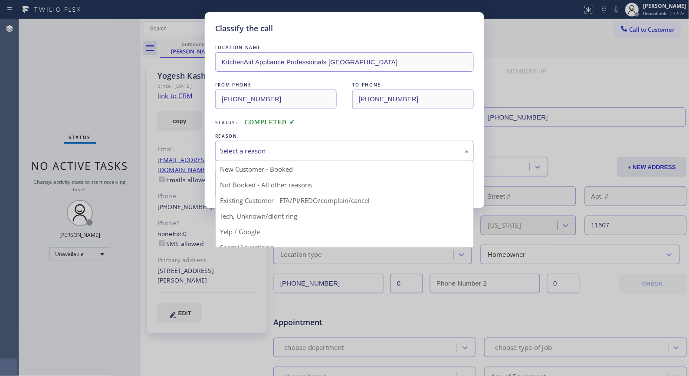
click at [380, 148] on div "Select a reason" at bounding box center [344, 151] width 249 height 10
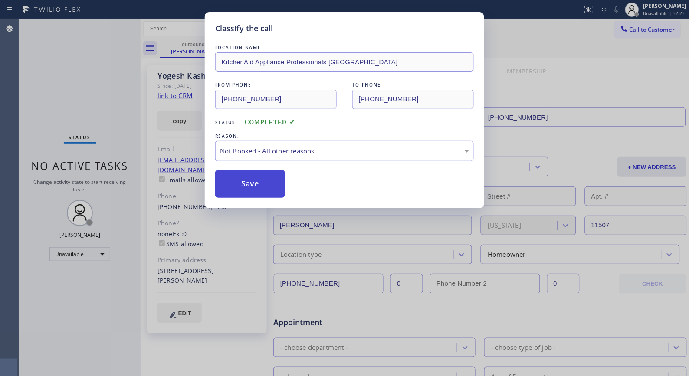
click at [265, 181] on button "Save" at bounding box center [250, 184] width 70 height 28
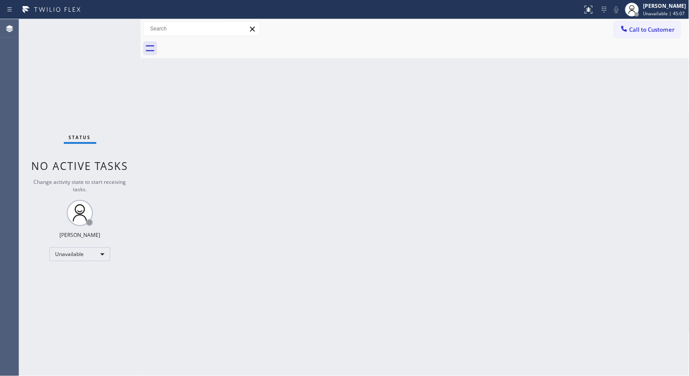
drag, startPoint x: 649, startPoint y: 26, endPoint x: 539, endPoint y: 59, distance: 114.0
click at [648, 26] on span "Call to Customer" at bounding box center [653, 30] width 46 height 8
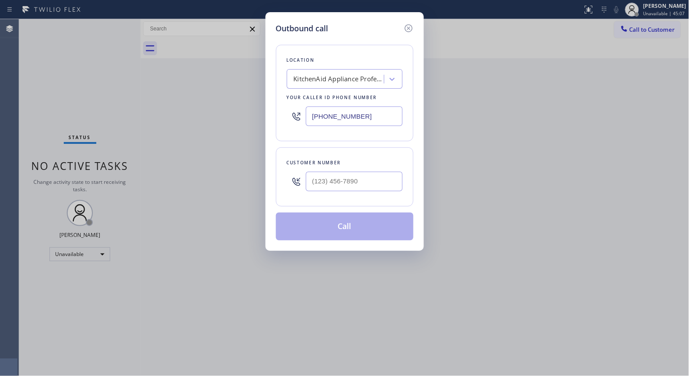
drag, startPoint x: 379, startPoint y: 120, endPoint x: 219, endPoint y: 90, distance: 163.3
click at [221, 93] on div "Outbound call Location KitchenAid Appliance Professionals New Hyde Park Your ca…" at bounding box center [344, 188] width 689 height 376
paste input "562) 378-3598"
type input "(562) 378-3598"
drag, startPoint x: 283, startPoint y: 171, endPoint x: 261, endPoint y: 168, distance: 21.5
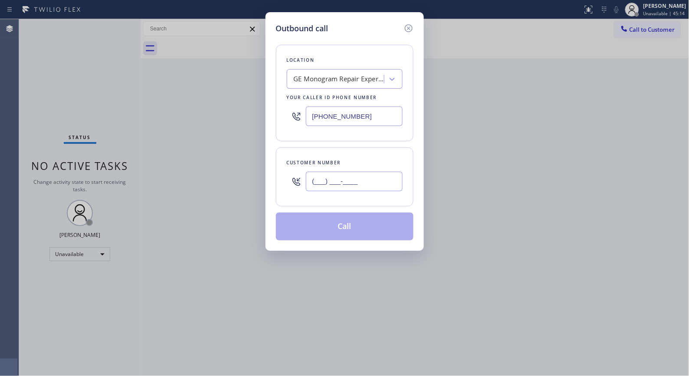
click at [261, 168] on div "Outbound call Location GE Monogram Repair Expert La Habra Your caller id phone …" at bounding box center [344, 188] width 689 height 376
paste input "714) 342-8398"
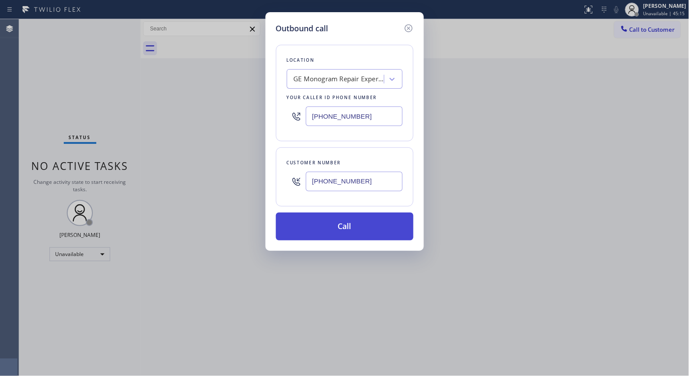
type input "(714) 342-8398"
click at [369, 231] on button "Call" at bounding box center [345, 226] width 138 height 28
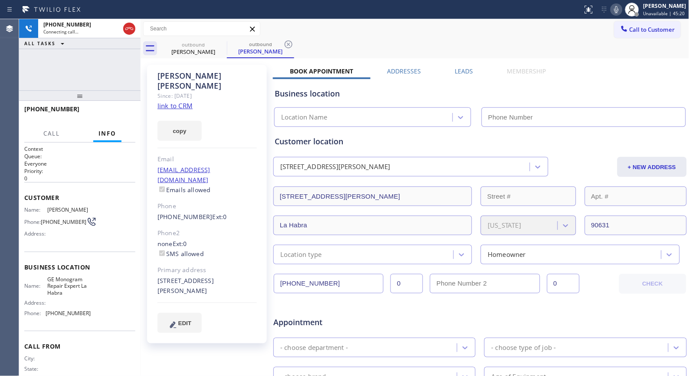
type input "(562) 378-3598"
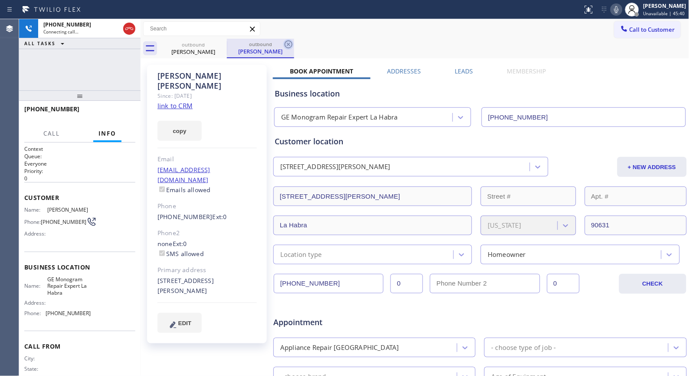
click at [291, 39] on icon at bounding box center [289, 44] width 10 height 10
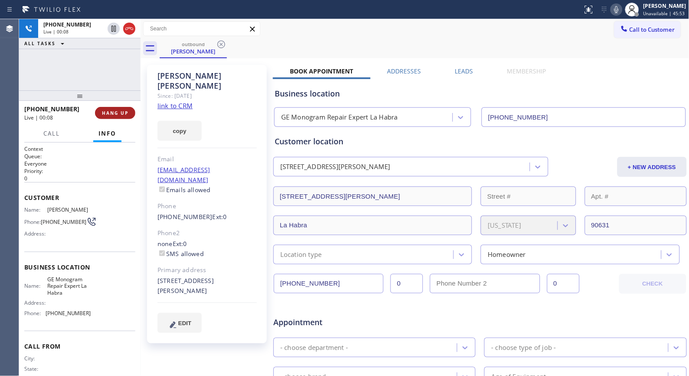
click at [113, 111] on span "HANG UP" at bounding box center [115, 113] width 26 height 6
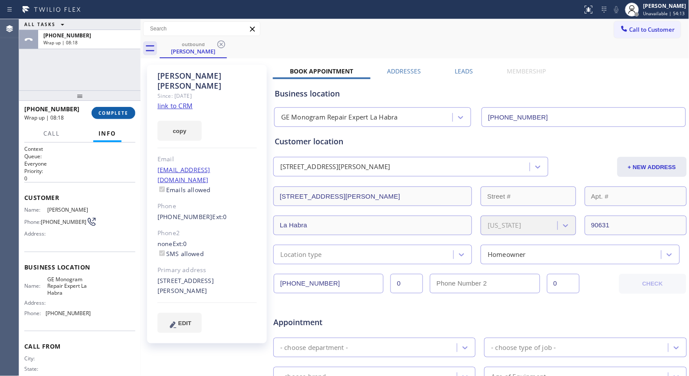
click at [104, 110] on span "COMPLETE" at bounding box center [114, 113] width 30 height 6
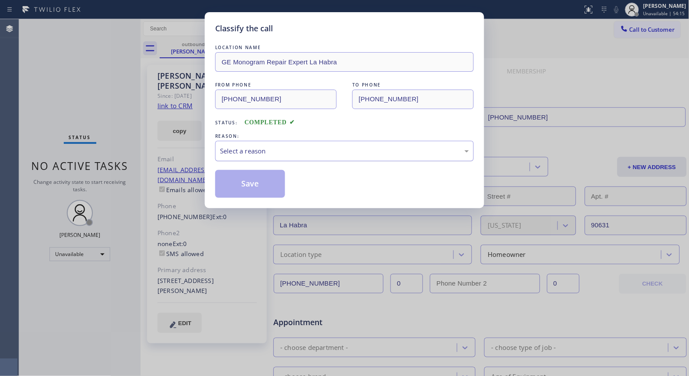
click at [391, 149] on div "Select a reason" at bounding box center [344, 151] width 249 height 10
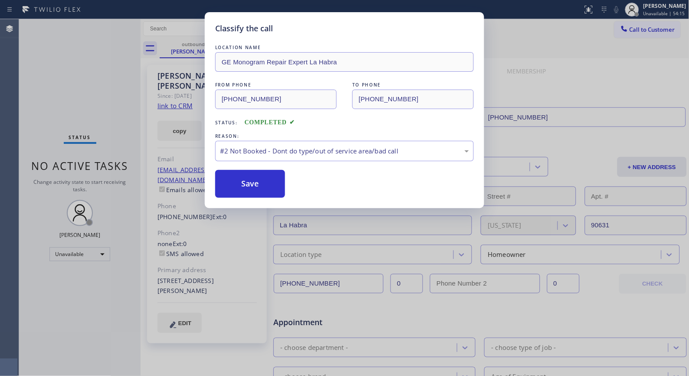
click at [267, 185] on button "Save" at bounding box center [250, 184] width 70 height 28
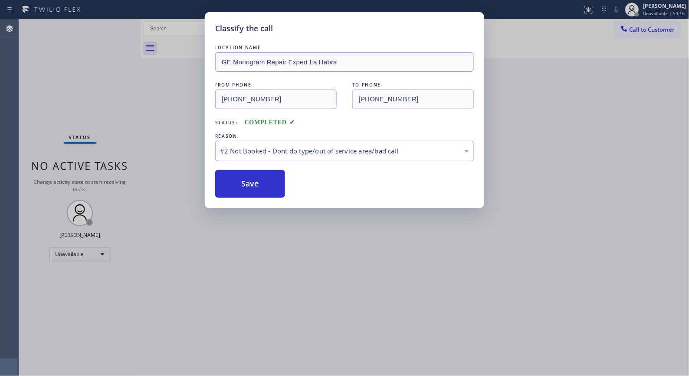
click at [635, 32] on div "Classify the call LOCATION NAME GE Monogram Repair Expert La Habra FROM PHONE (…" at bounding box center [344, 188] width 689 height 376
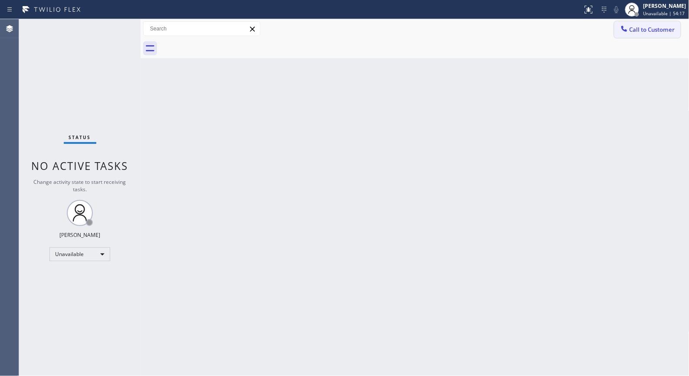
click at [662, 33] on span "Call to Customer" at bounding box center [653, 30] width 46 height 8
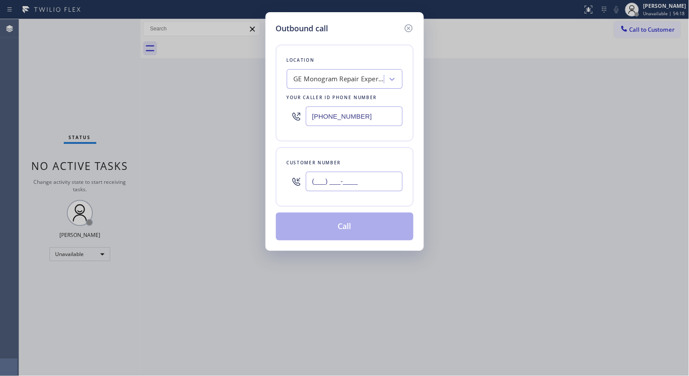
click at [379, 183] on input "(___) ___-____" at bounding box center [354, 181] width 97 height 20
paste input "206) 755-9621"
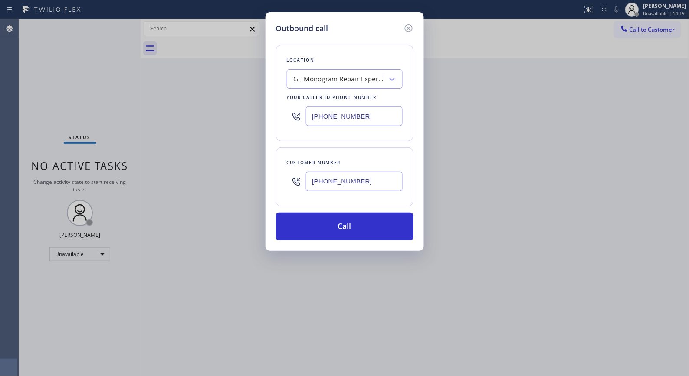
type input "(206) 755-9621"
paste input "206) 309-4022"
drag, startPoint x: 353, startPoint y: 104, endPoint x: 254, endPoint y: 96, distance: 99.3
click at [254, 96] on div "Outbound call Location GE Monogram Repair Expert La Habra Your caller id phone …" at bounding box center [344, 188] width 689 height 376
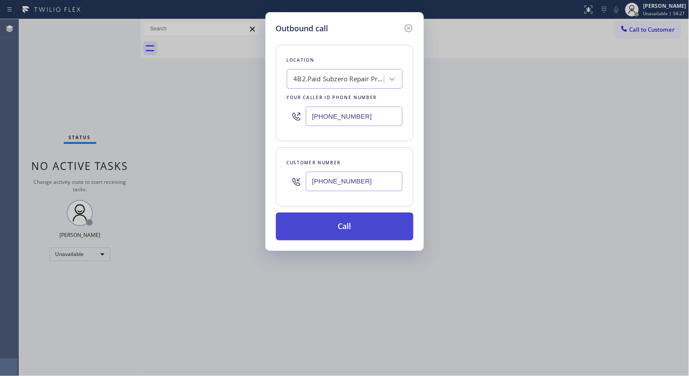
type input "(206) 309-4022"
click at [385, 235] on button "Call" at bounding box center [345, 226] width 138 height 28
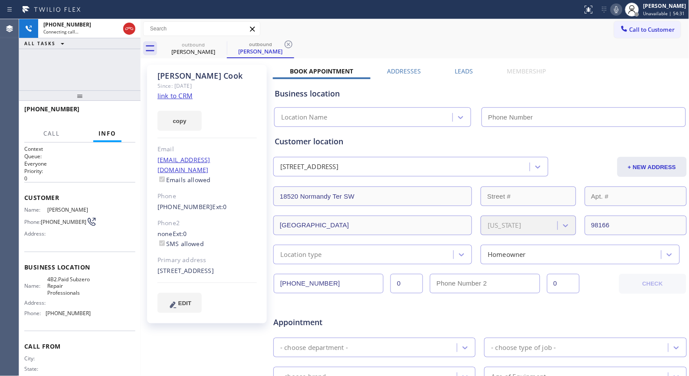
type input "(206) 309-4022"
drag, startPoint x: 290, startPoint y: 46, endPoint x: 292, endPoint y: 1, distance: 45.2
click at [290, 46] on icon at bounding box center [289, 44] width 10 height 10
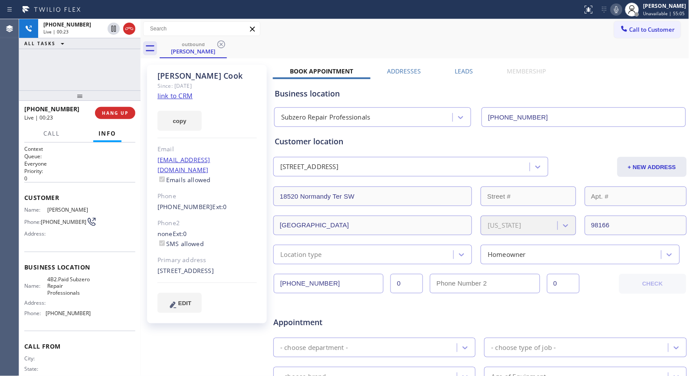
click at [617, 9] on icon at bounding box center [617, 9] width 10 height 10
click at [120, 113] on span "HANG UP" at bounding box center [115, 113] width 26 height 6
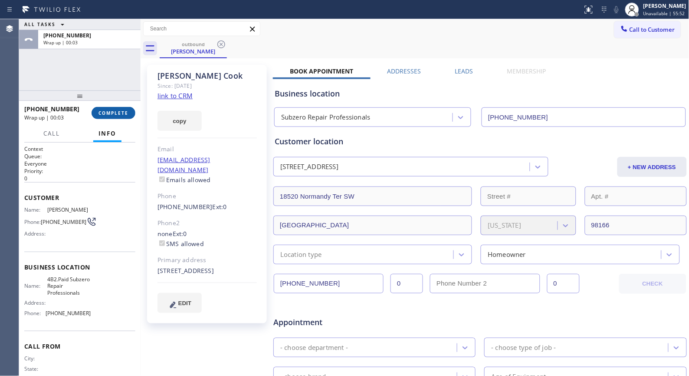
click at [117, 112] on span "COMPLETE" at bounding box center [114, 113] width 30 height 6
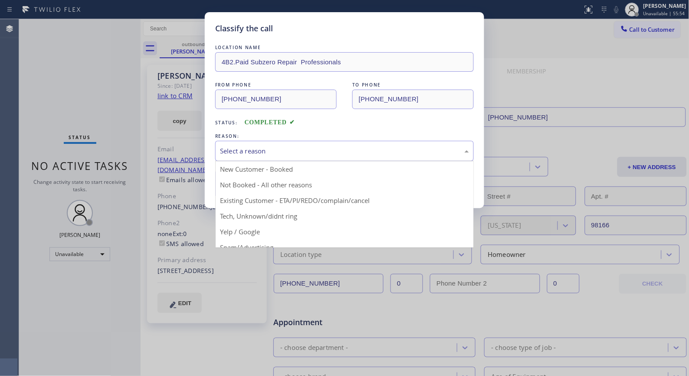
drag, startPoint x: 391, startPoint y: 154, endPoint x: 383, endPoint y: 142, distance: 13.5
click at [388, 153] on div "Select a reason" at bounding box center [344, 151] width 249 height 10
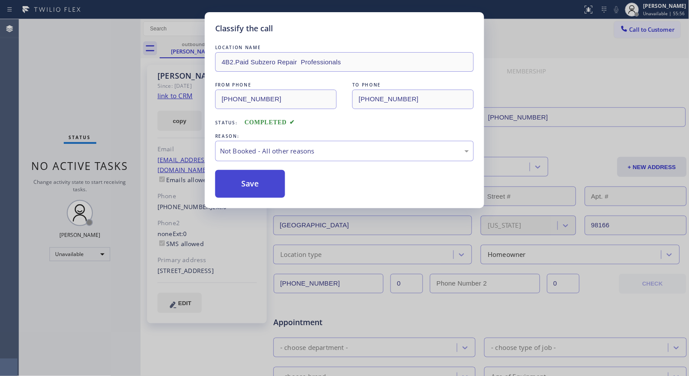
click at [272, 187] on button "Save" at bounding box center [250, 184] width 70 height 28
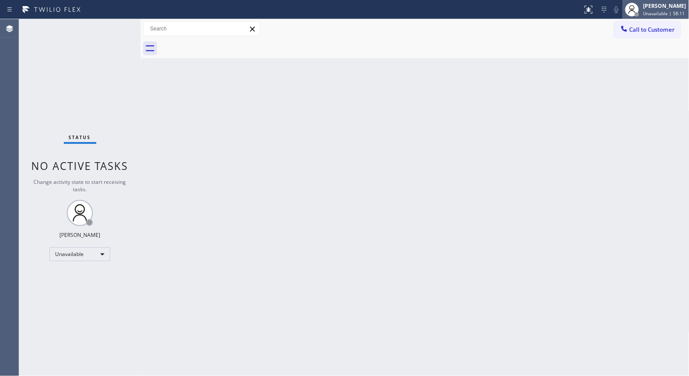
click at [662, 13] on span "Unavailable | 58:11" at bounding box center [665, 13] width 42 height 6
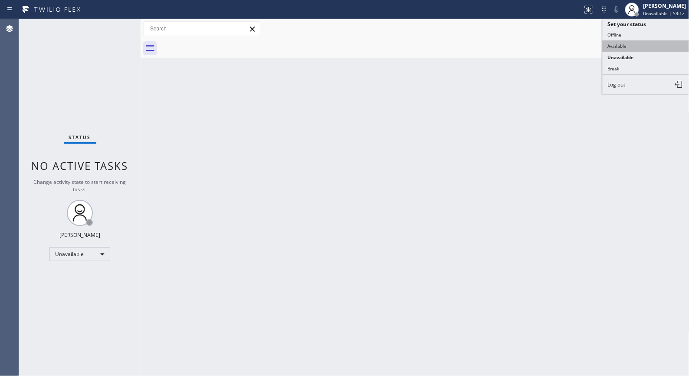
click at [615, 49] on button "Available" at bounding box center [646, 45] width 87 height 11
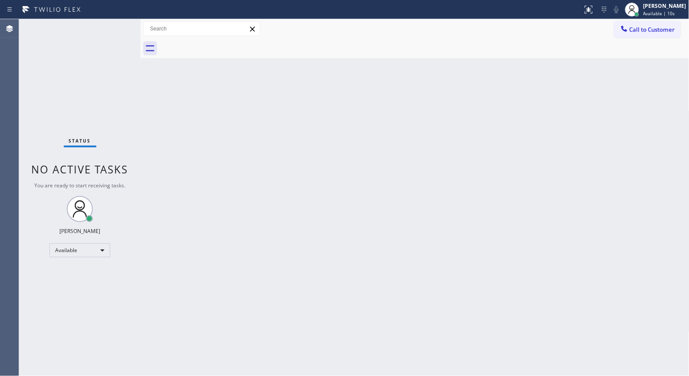
click at [389, 175] on div "Back to Dashboard Change Sender ID Customers Technicians Select a contact Outbo…" at bounding box center [415, 197] width 549 height 356
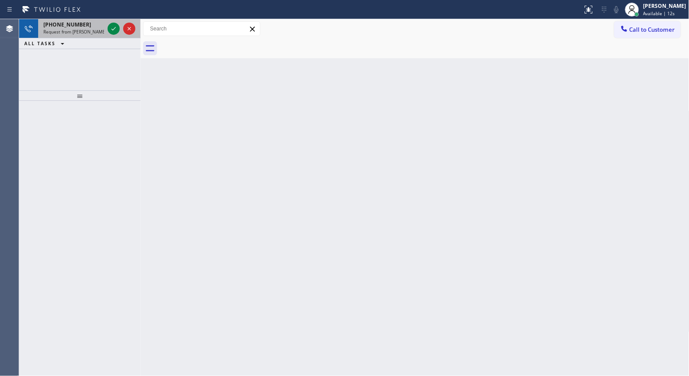
drag, startPoint x: 60, startPoint y: 28, endPoint x: 85, endPoint y: 27, distance: 25.2
click at [65, 28] on span "+12067559621" at bounding box center [67, 24] width 48 height 7
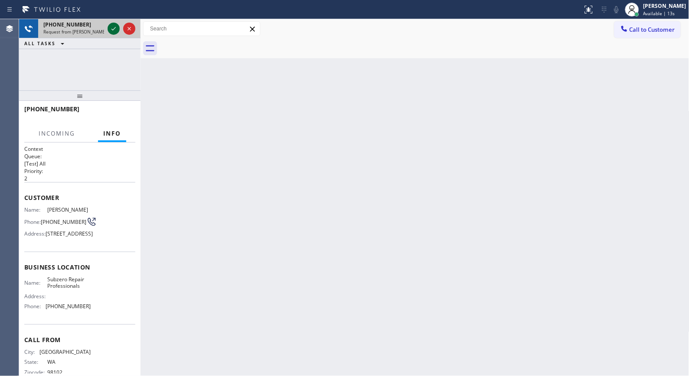
click at [116, 29] on icon at bounding box center [114, 28] width 10 height 10
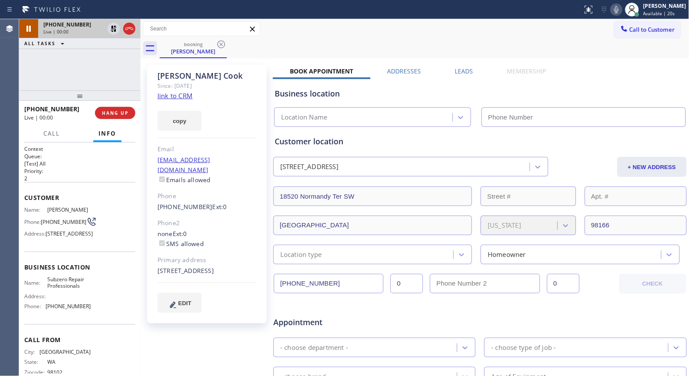
type input "(206) 309-4022"
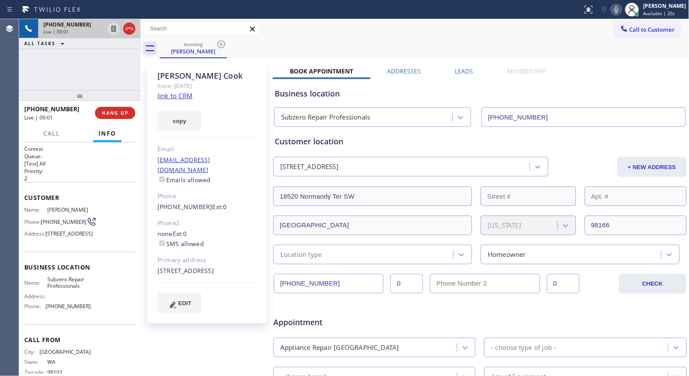
click at [113, 30] on icon at bounding box center [114, 28] width 10 height 10
click at [116, 29] on icon at bounding box center [114, 28] width 10 height 10
click at [622, 10] on icon at bounding box center [617, 9] width 10 height 10
click at [622, 6] on icon at bounding box center [617, 9] width 10 height 10
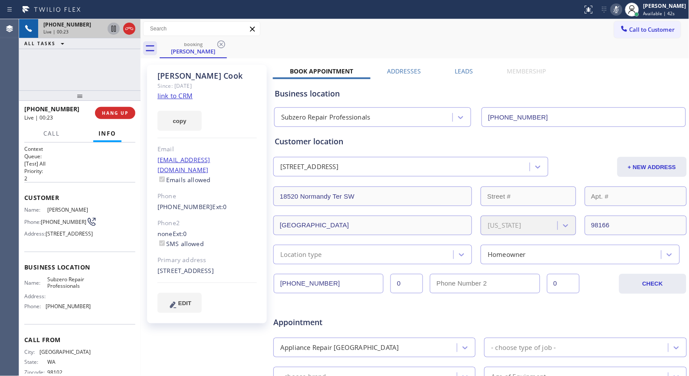
click at [622, 6] on icon at bounding box center [617, 9] width 10 height 10
click at [622, 9] on icon at bounding box center [617, 9] width 10 height 10
click at [619, 11] on icon at bounding box center [617, 9] width 4 height 7
click at [619, 8] on icon at bounding box center [617, 9] width 4 height 7
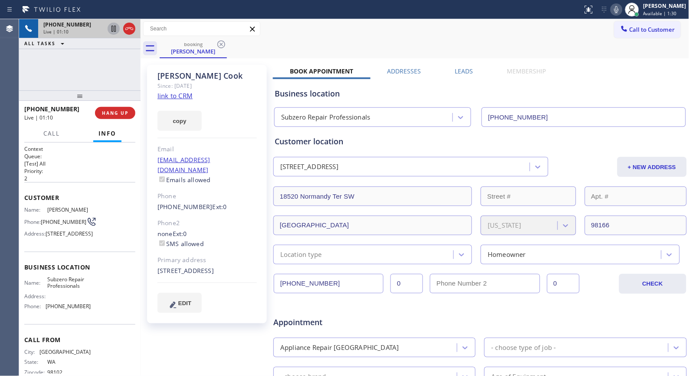
click at [619, 10] on icon at bounding box center [617, 9] width 4 height 7
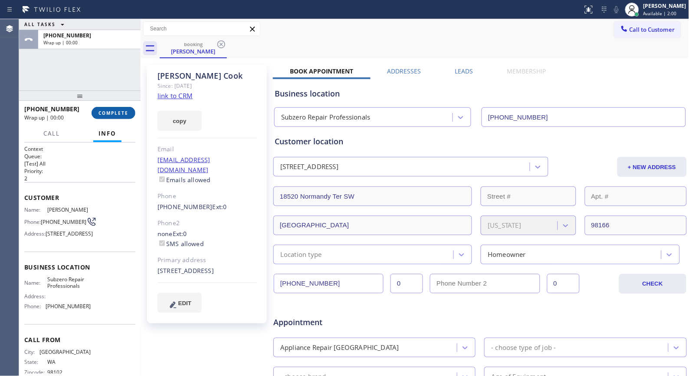
click at [116, 111] on span "COMPLETE" at bounding box center [114, 113] width 30 height 6
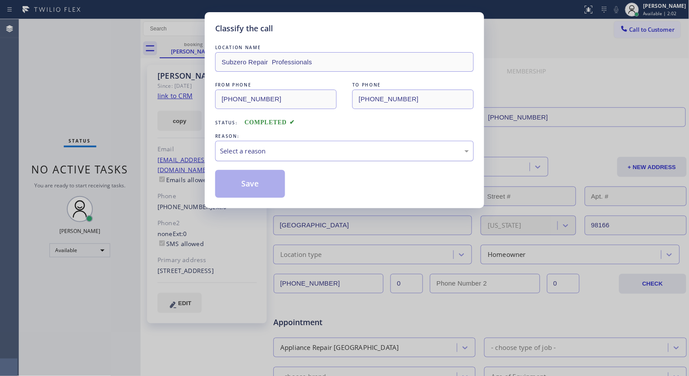
drag, startPoint x: 433, startPoint y: 150, endPoint x: 367, endPoint y: 158, distance: 66.1
click at [432, 150] on div "Select a reason" at bounding box center [344, 151] width 249 height 10
click at [271, 185] on button "Save" at bounding box center [250, 184] width 70 height 28
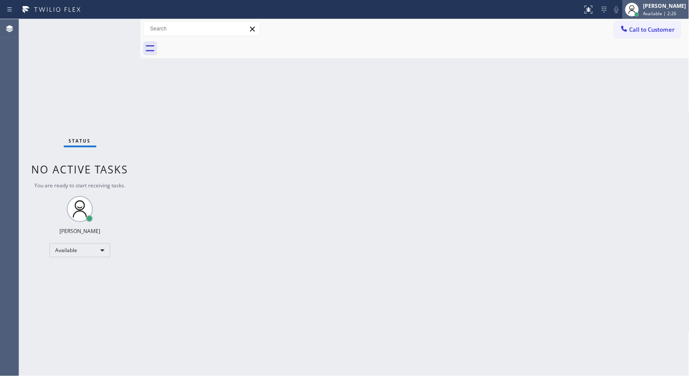
click at [676, 10] on div "Donna Arcenal Available | 2:26" at bounding box center [665, 9] width 47 height 15
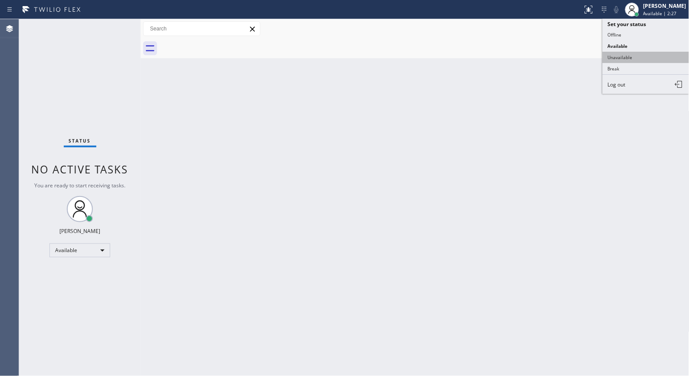
click at [628, 52] on button "Unavailable" at bounding box center [646, 57] width 87 height 11
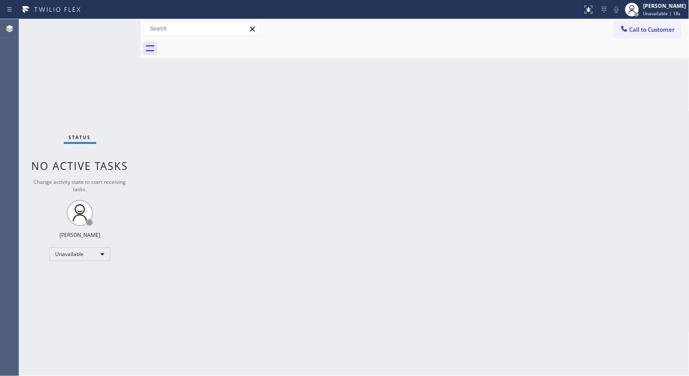
click at [340, 277] on div "Back to Dashboard Change Sender ID Customers Technicians Select a contact Outbo…" at bounding box center [415, 197] width 549 height 356
drag, startPoint x: 643, startPoint y: 26, endPoint x: 505, endPoint y: 44, distance: 140.1
click at [643, 27] on span "Call to Customer" at bounding box center [653, 30] width 46 height 8
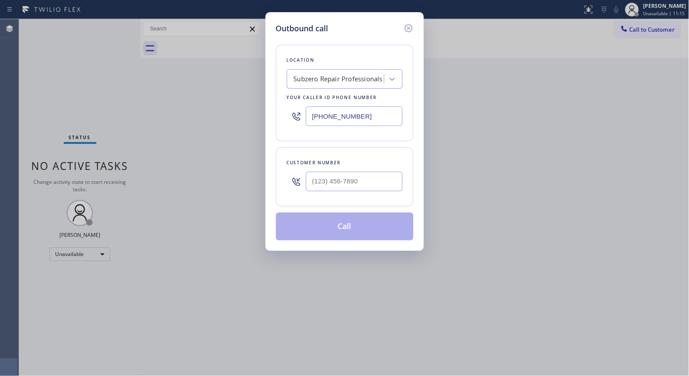
drag, startPoint x: 345, startPoint y: 108, endPoint x: 244, endPoint y: 49, distance: 115.9
click at [279, 92] on div "Location Subzero Repair Professionals Your caller id phone number (206) 309-4022" at bounding box center [345, 93] width 138 height 96
paste input "text"
type input "(206) 309-4022"
drag, startPoint x: 386, startPoint y: 178, endPoint x: 259, endPoint y: 146, distance: 131.5
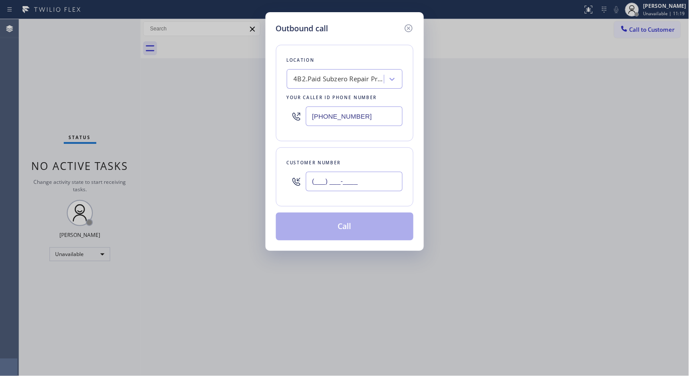
click at [267, 167] on div "Outbound call Location 4B2.Paid Subzero Repair Professionals Your caller id pho…" at bounding box center [345, 131] width 158 height 238
paste input "678) 438-7016"
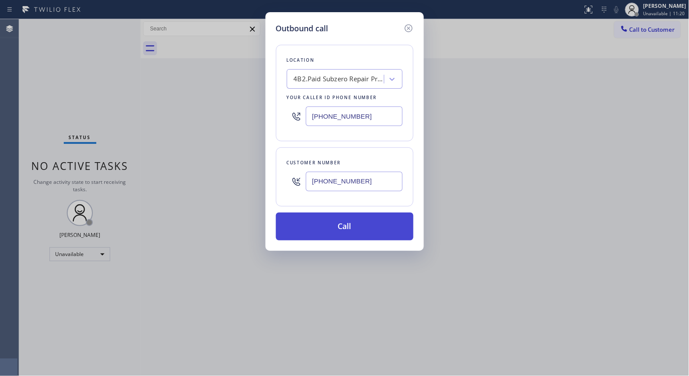
type input "(678) 438-7016"
click at [373, 228] on button "Call" at bounding box center [345, 226] width 138 height 28
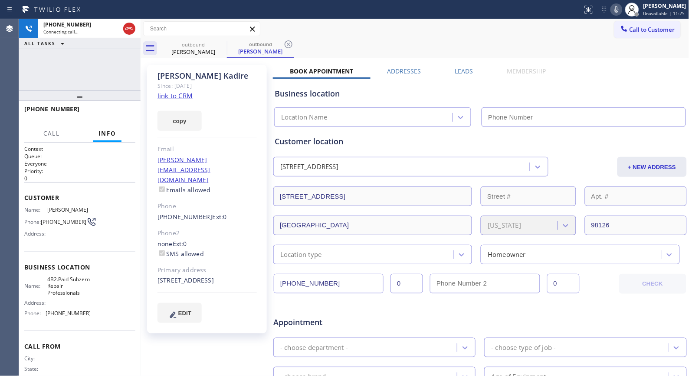
type input "(206) 309-4022"
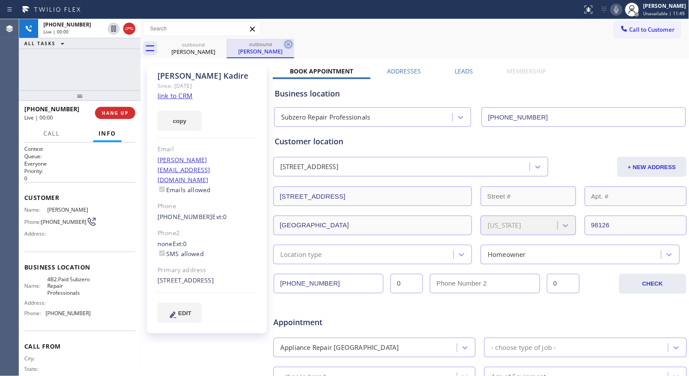
click at [288, 45] on icon at bounding box center [289, 44] width 8 height 8
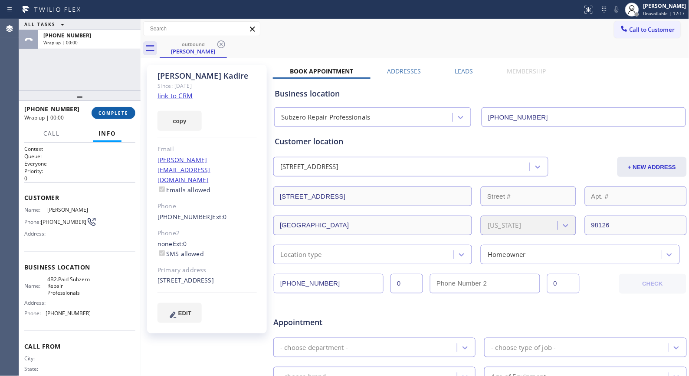
click at [113, 111] on span "COMPLETE" at bounding box center [114, 113] width 30 height 6
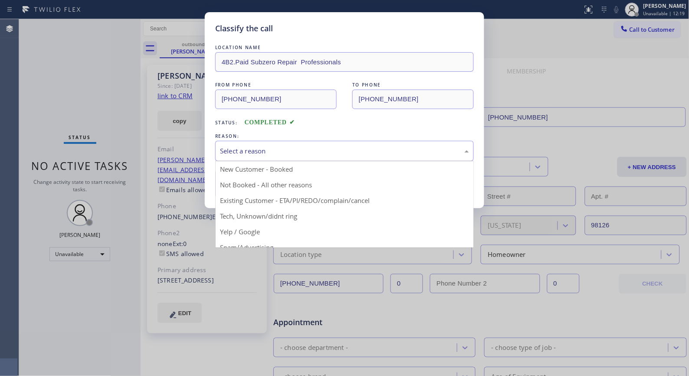
click at [314, 157] on div "Select a reason" at bounding box center [344, 151] width 259 height 20
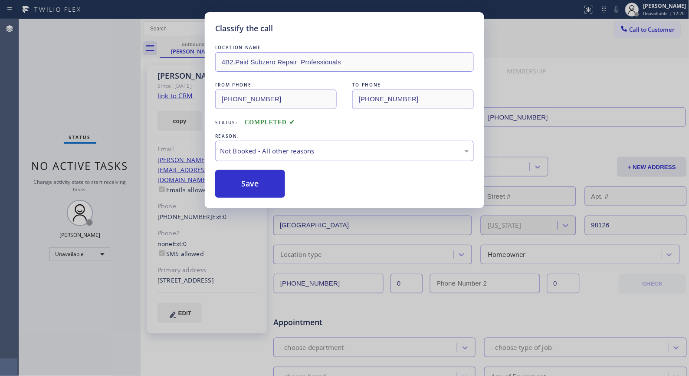
click at [253, 189] on button "Save" at bounding box center [250, 184] width 70 height 28
